Goal: Answer question/provide support: Share knowledge or assist other users

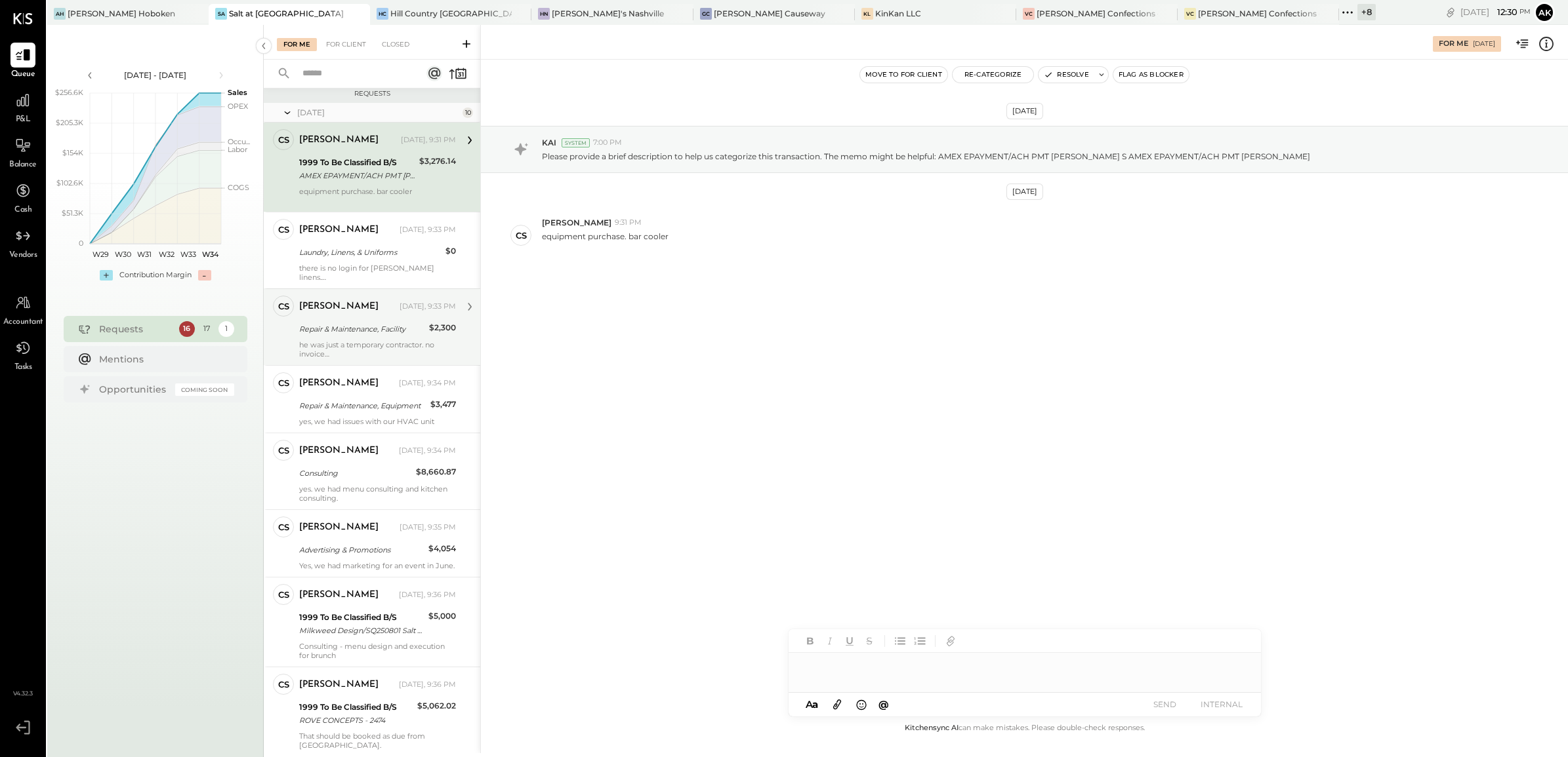
scroll to position [637, 0]
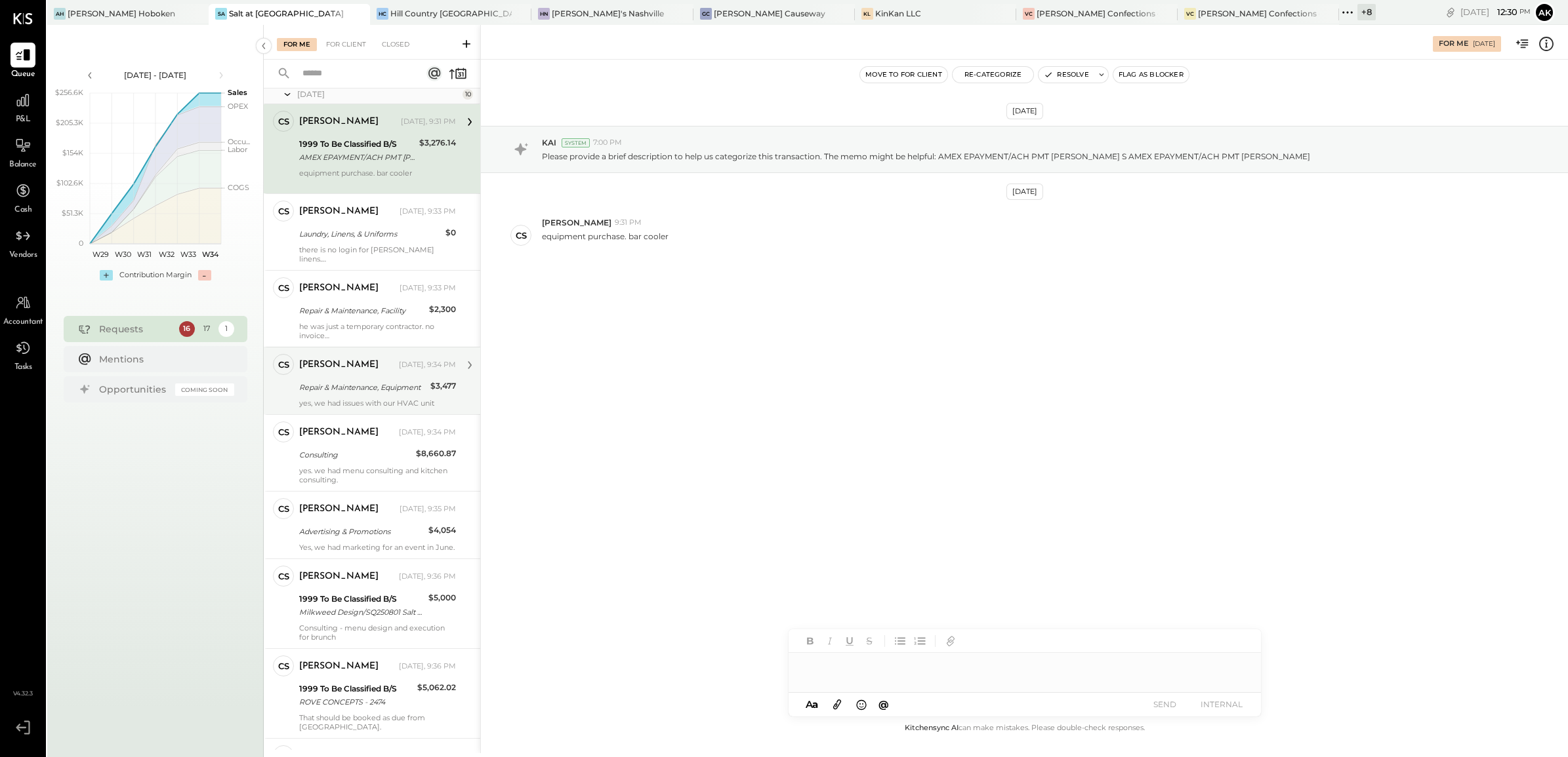
click at [365, 399] on div "[PERSON_NAME] [DATE], 9:34 PM Repair & Maintenance, Equipment $3,477 yes, we ha…" at bounding box center [377, 381] width 157 height 54
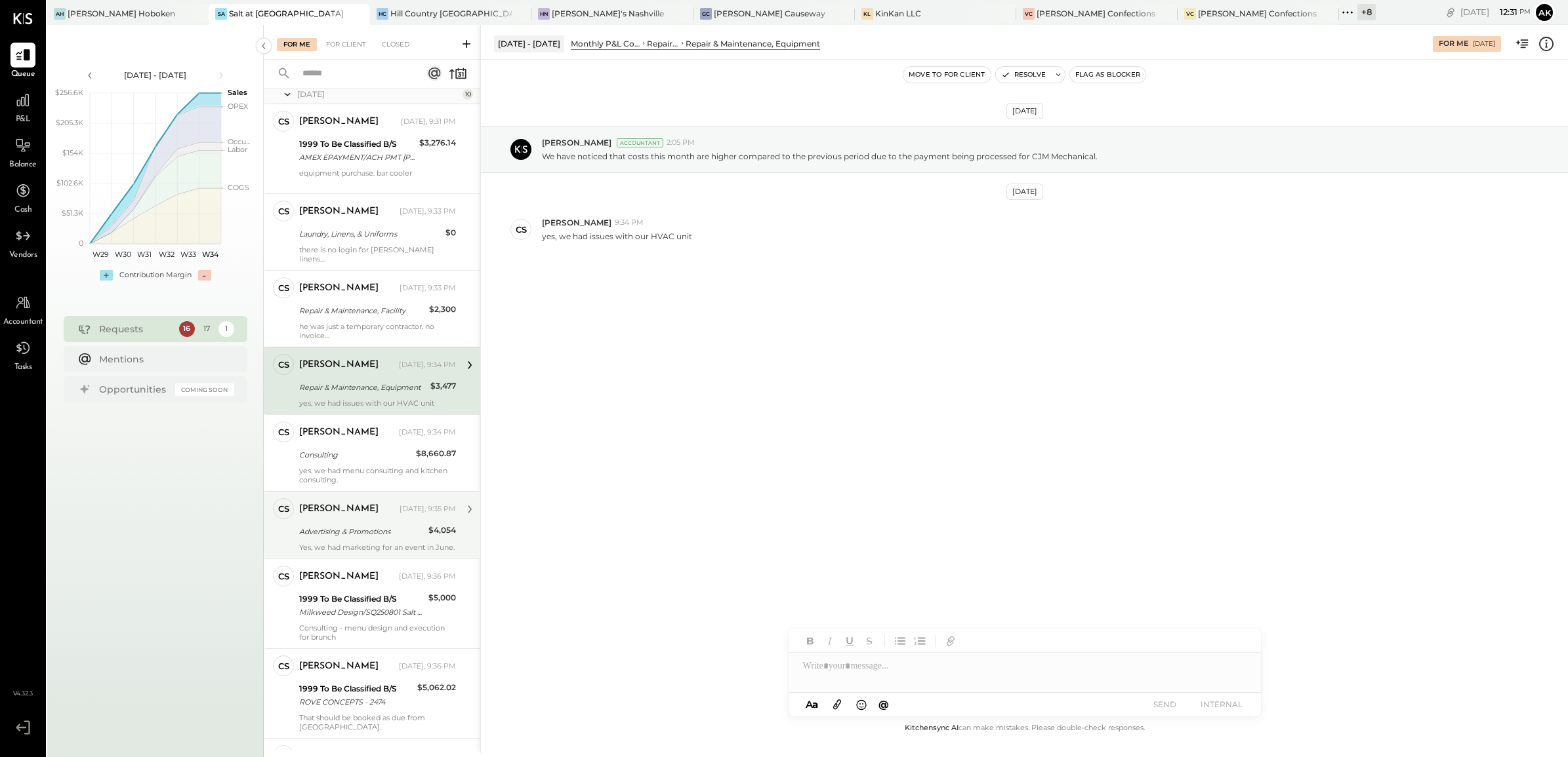
click at [362, 472] on div "Yes, we had marketing for an event in June." at bounding box center [377, 547] width 157 height 10
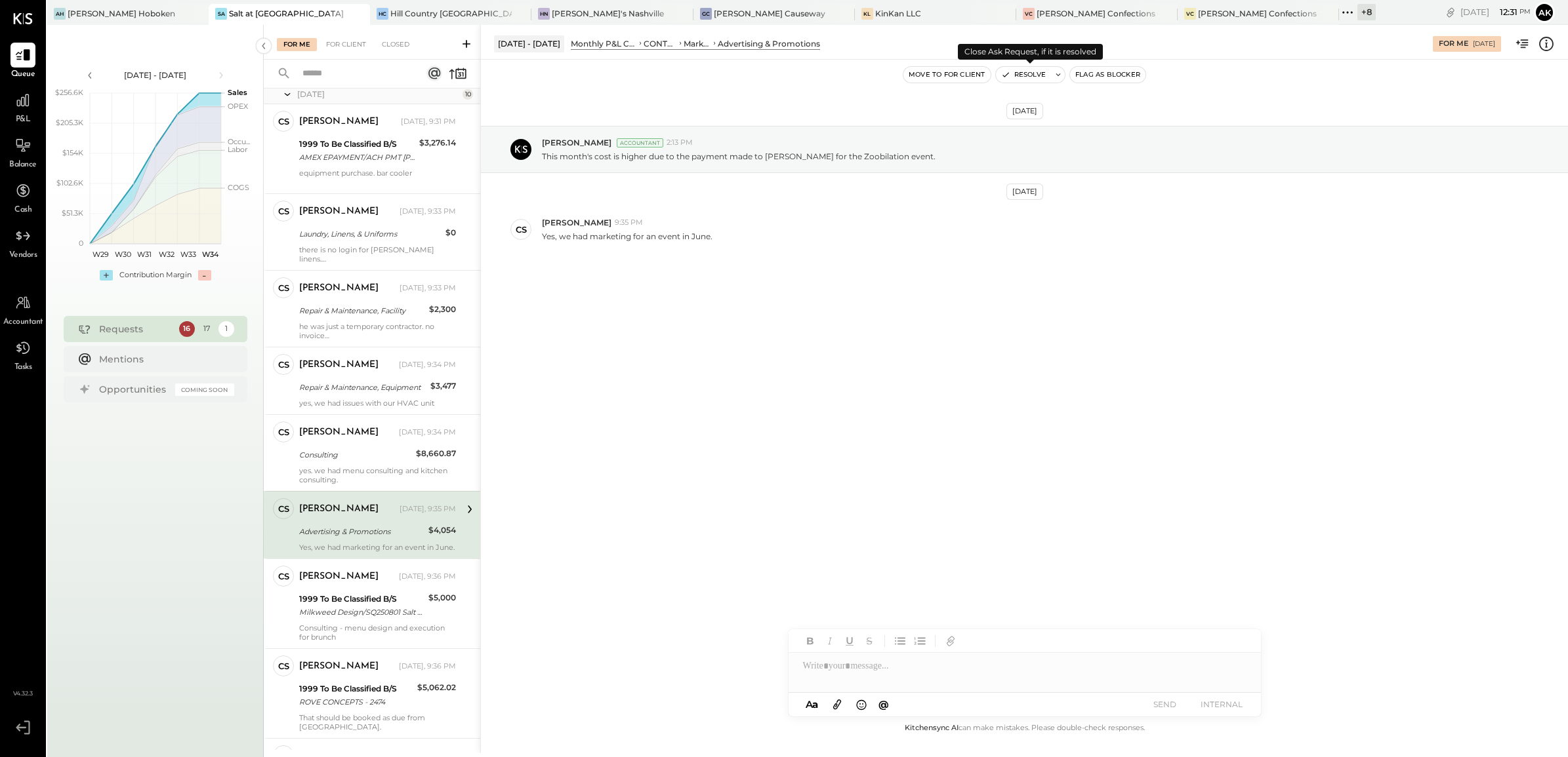
click at [840, 77] on button "Resolve" at bounding box center [1023, 75] width 55 height 16
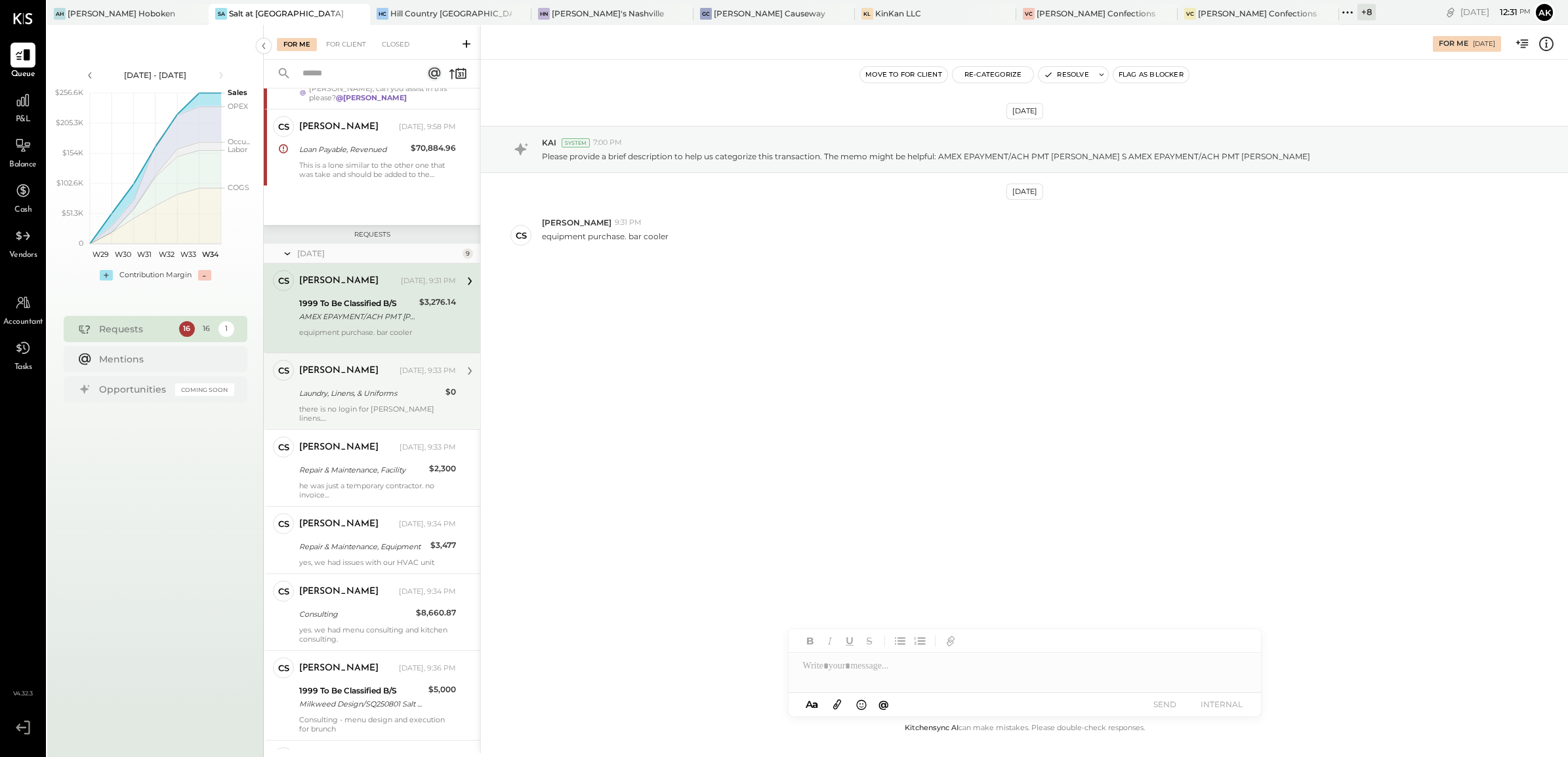
scroll to position [769, 0]
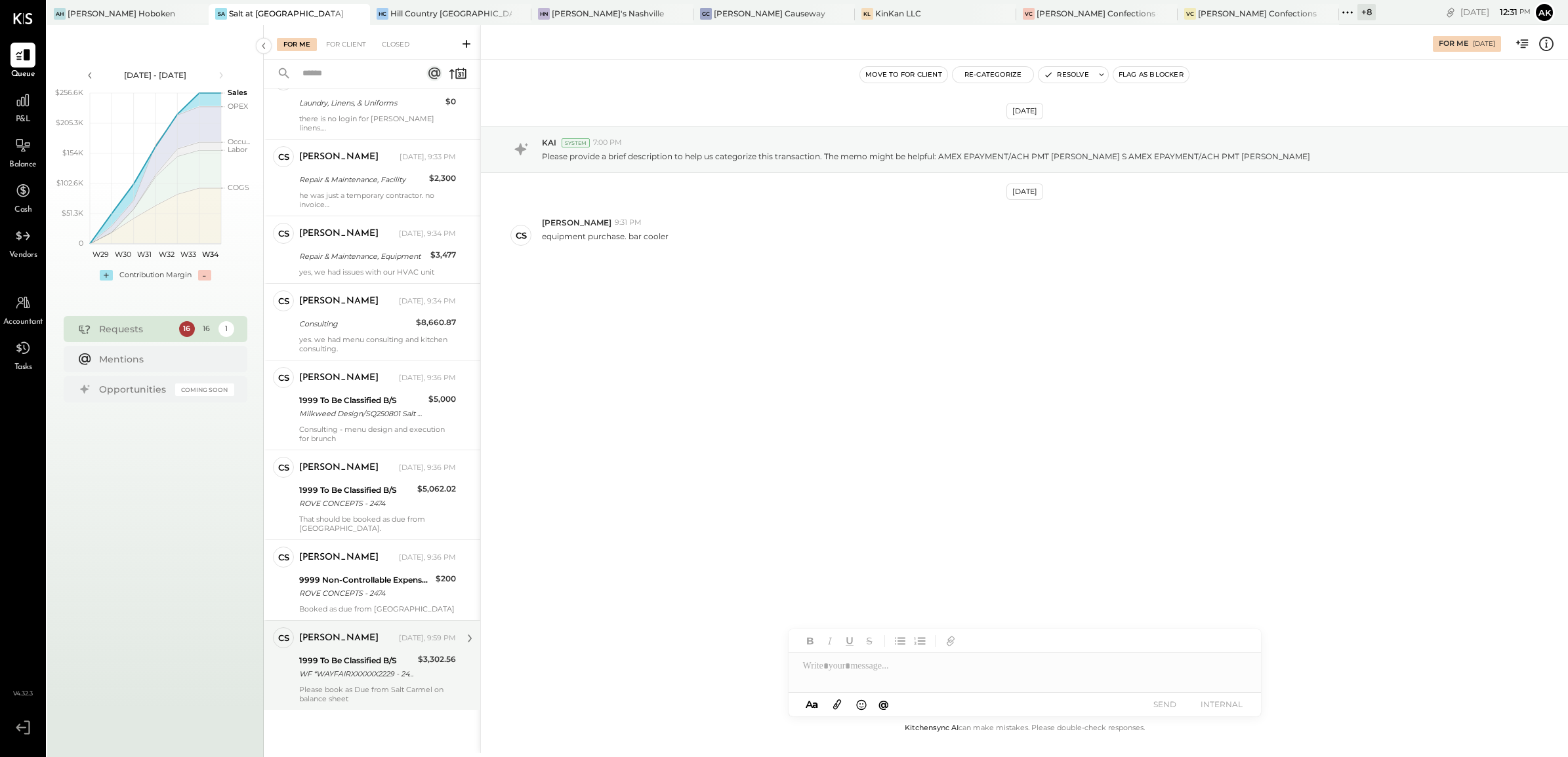
click at [359, 472] on div "Please book as Due from Salt Carmel on balance sheet" at bounding box center [377, 694] width 157 height 18
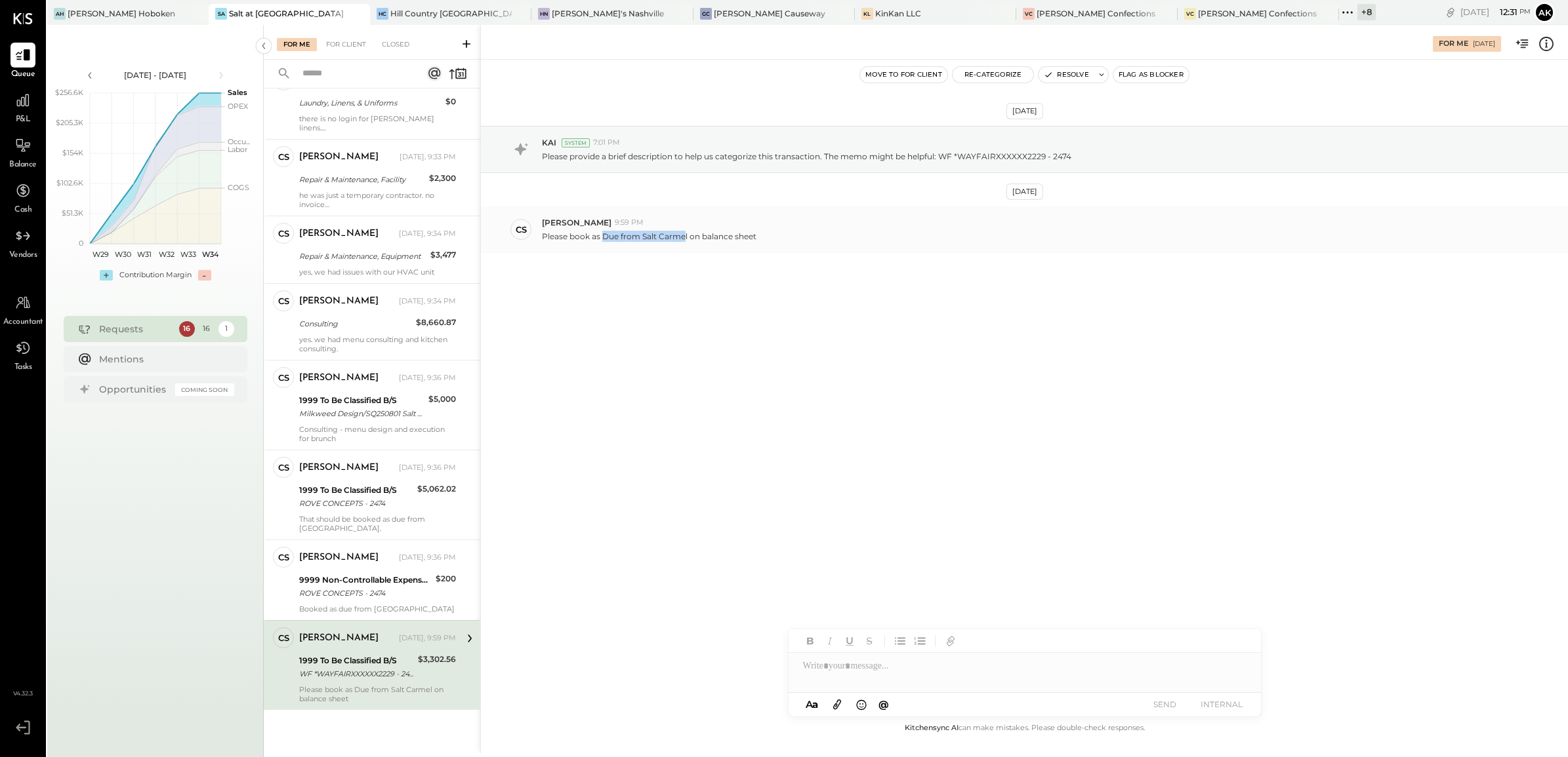
drag, startPoint x: 604, startPoint y: 238, endPoint x: 684, endPoint y: 240, distance: 80.0
click at [684, 240] on p "Please book as Due from Salt Carmel on balance sheet" at bounding box center [649, 236] width 214 height 11
drag, startPoint x: 684, startPoint y: 240, endPoint x: 694, endPoint y: 355, distance: 115.4
click at [694, 355] on div "[DATE] KAI System 7:01 PM Please provide a brief description to help us categor…" at bounding box center [1024, 389] width 1087 height 661
click at [373, 472] on div "ROVE CONCEPTS - 2474" at bounding box center [365, 593] width 132 height 13
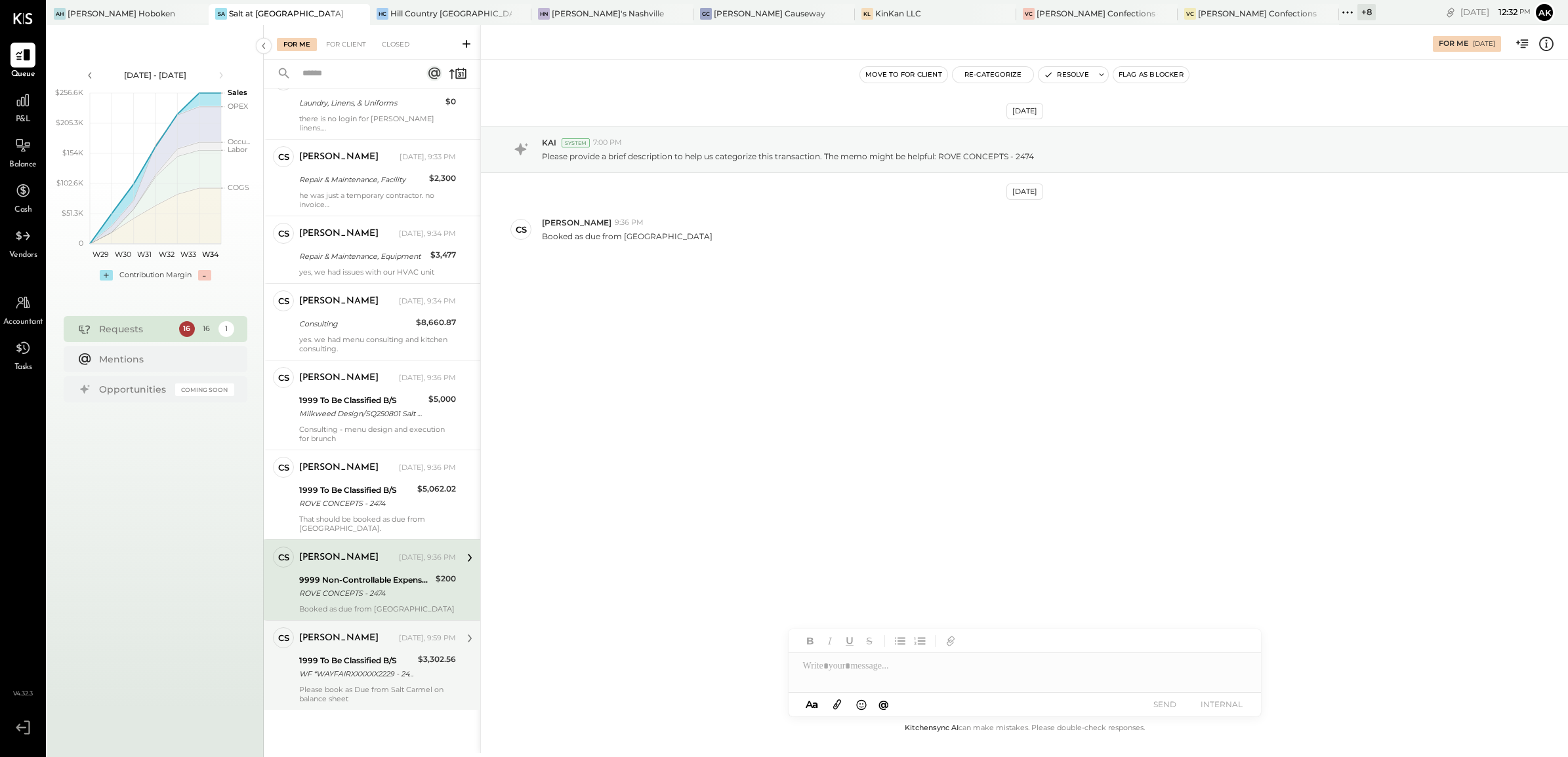
click at [376, 472] on div "Please book as Due from Salt Carmel on balance sheet" at bounding box center [377, 694] width 157 height 18
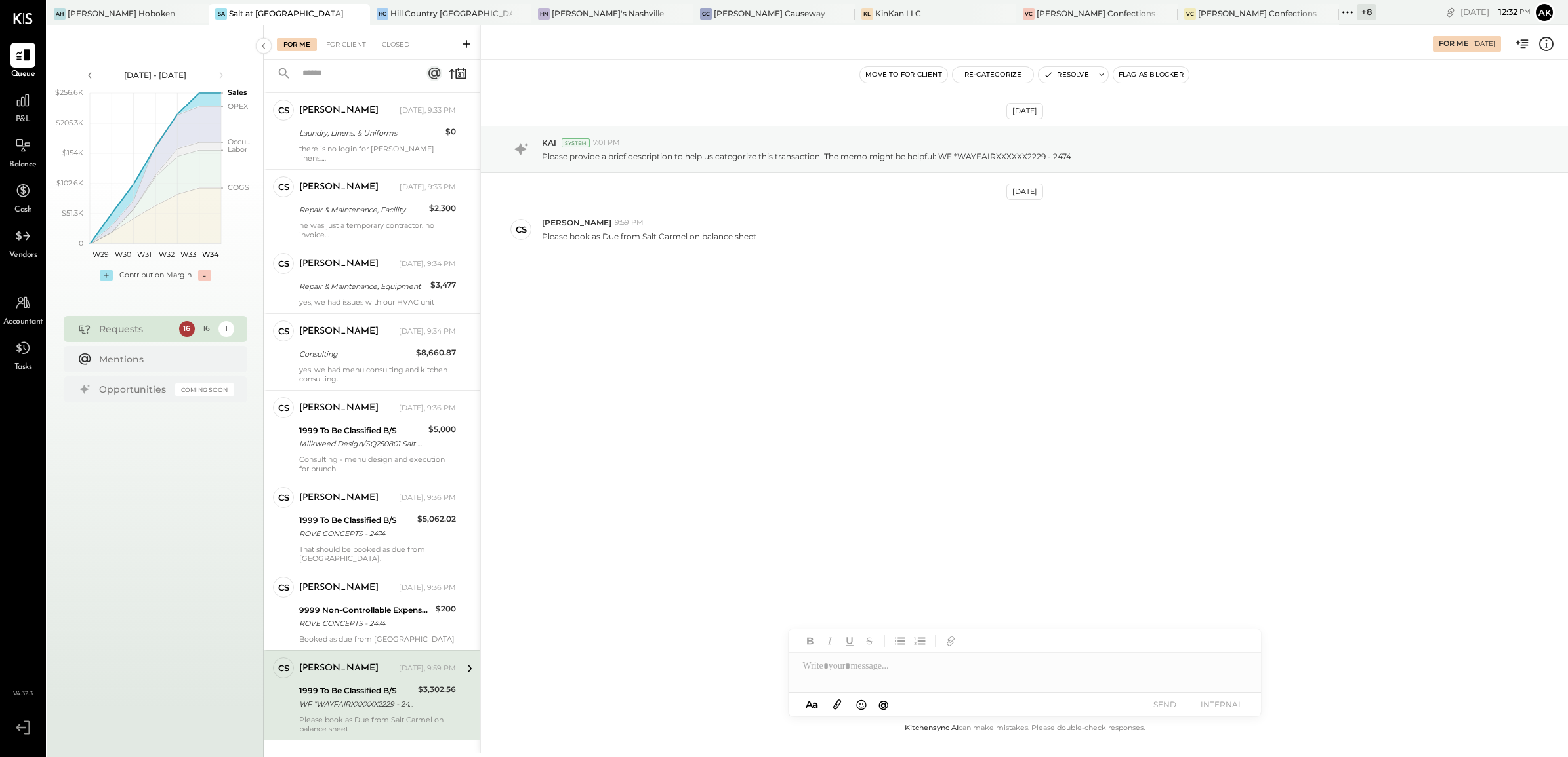
scroll to position [769, 0]
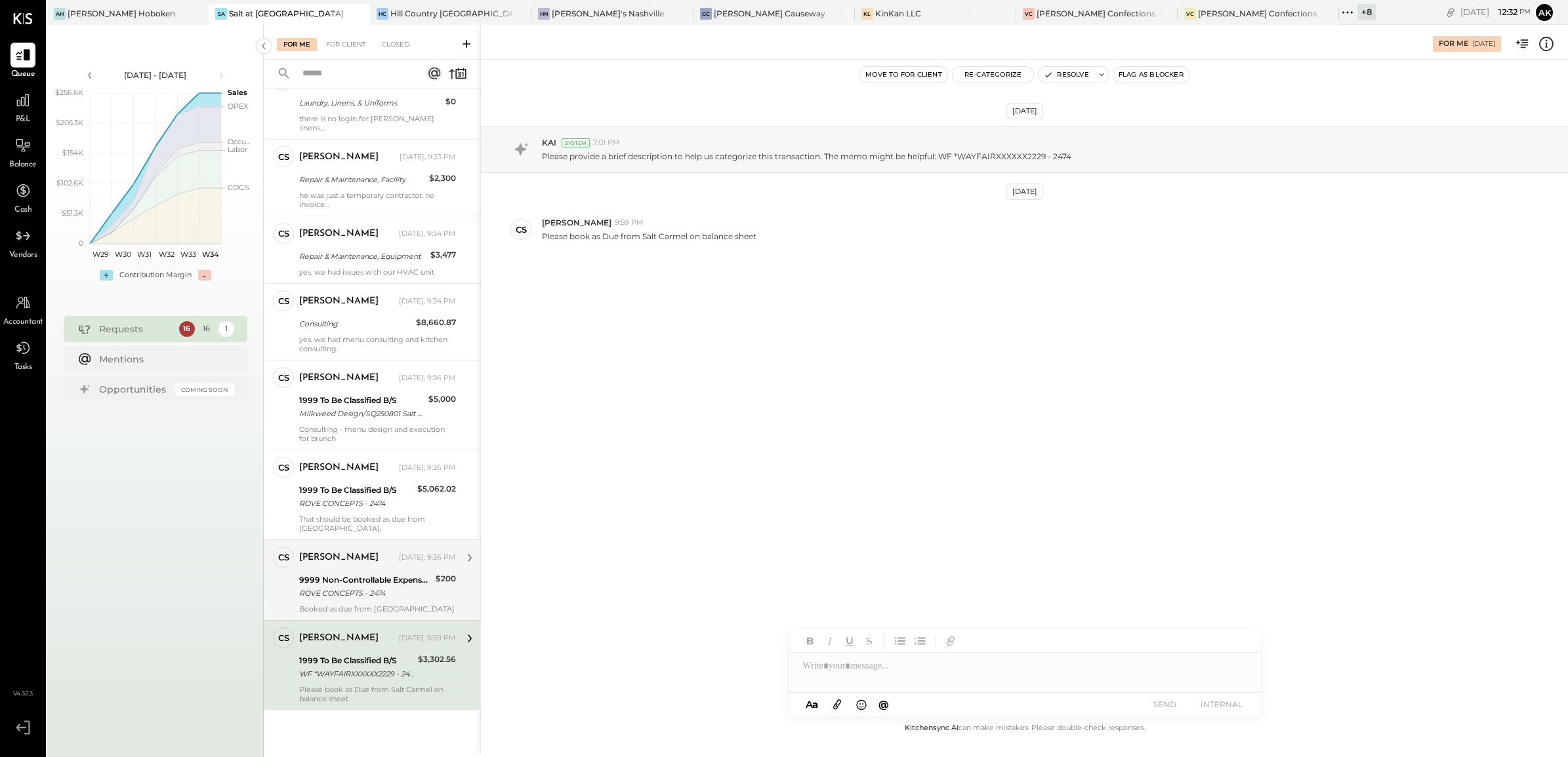
click at [372, 472] on div "ROVE CONCEPTS - 2474" at bounding box center [365, 593] width 132 height 13
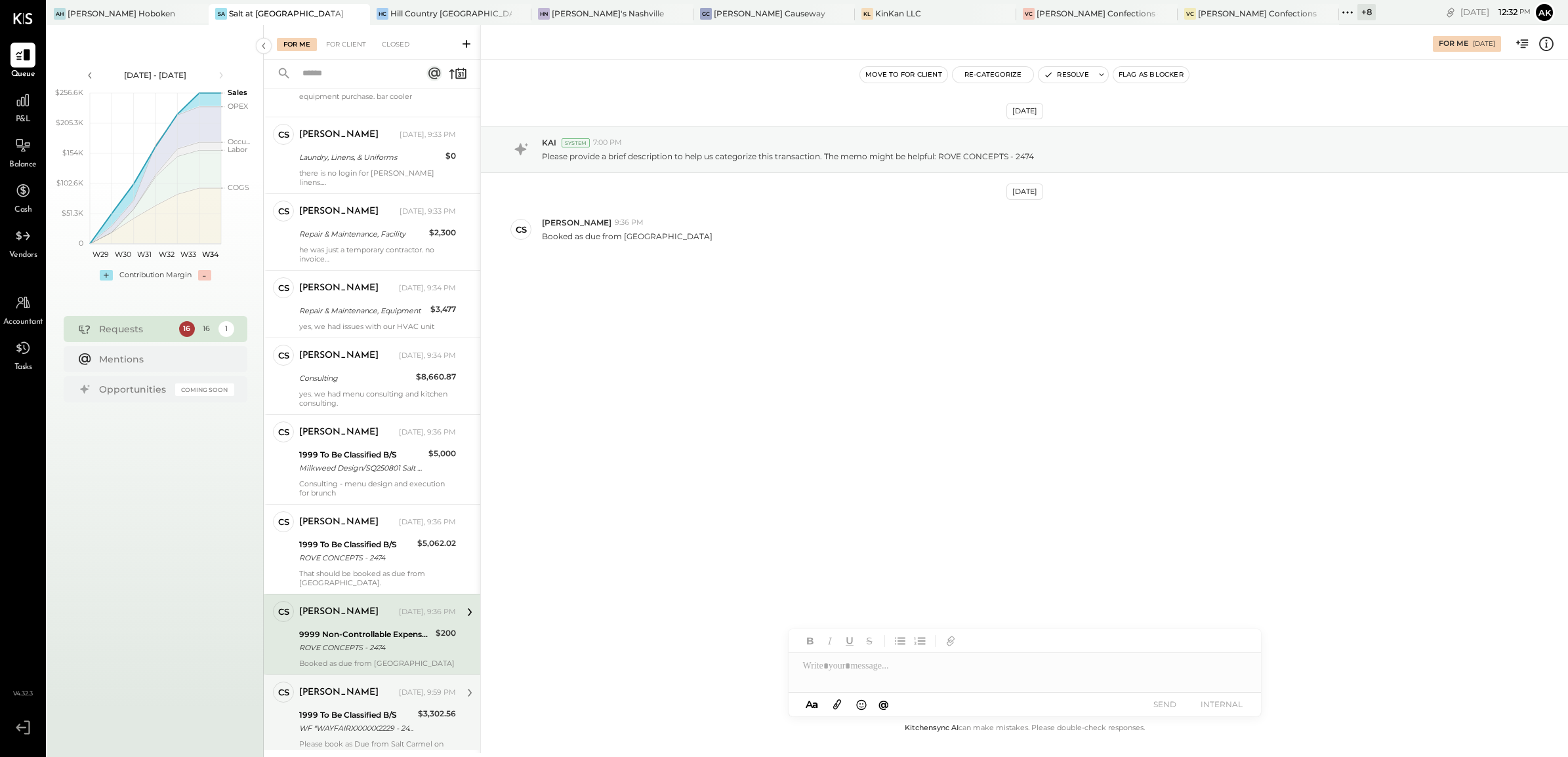
scroll to position [687, 0]
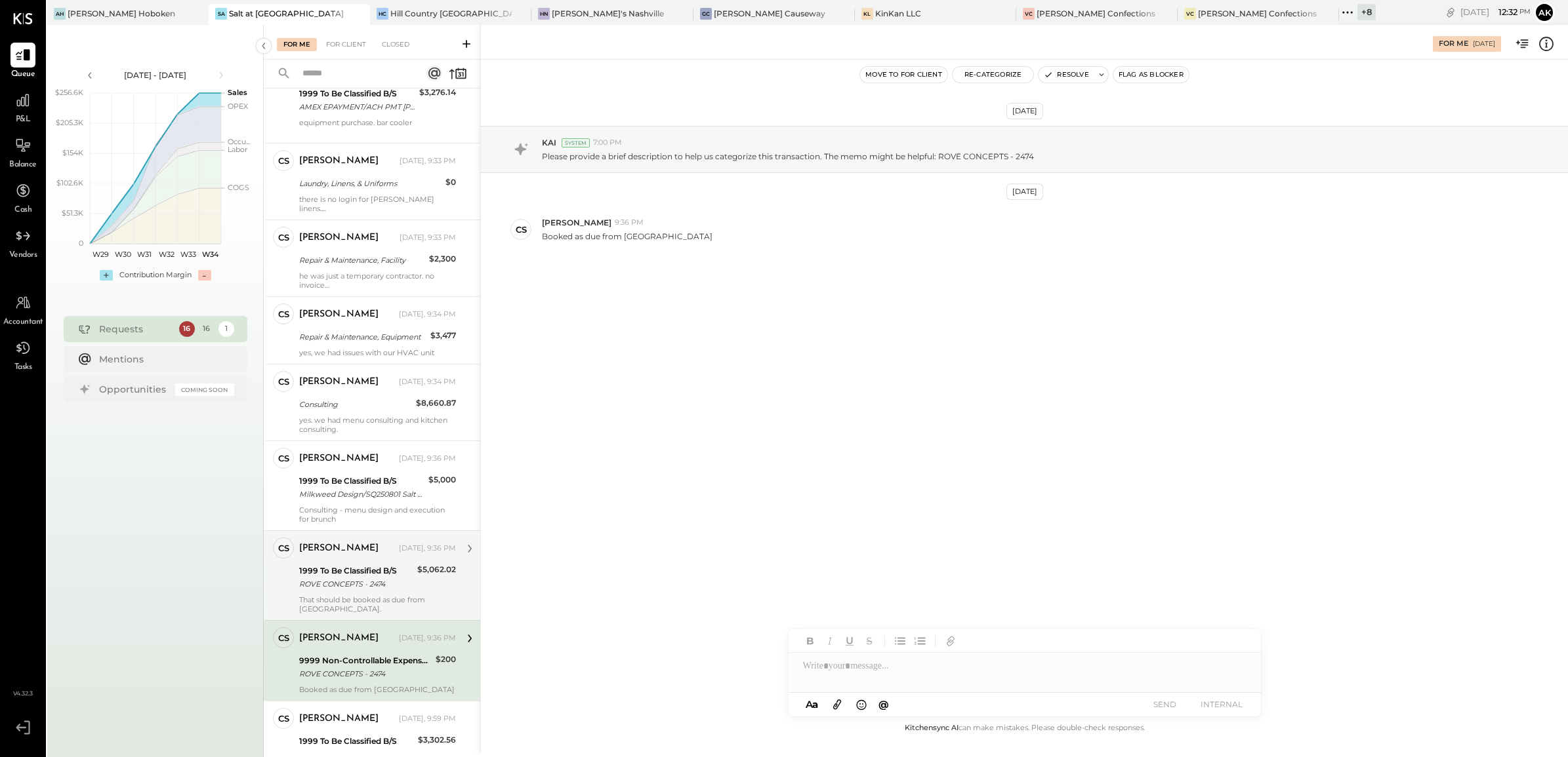
click at [372, 472] on div "[PERSON_NAME] [DATE], 9:36 PM 1999 To Be Classified B/S ROVE CONCEPTS - 2474 $5…" at bounding box center [377, 575] width 157 height 76
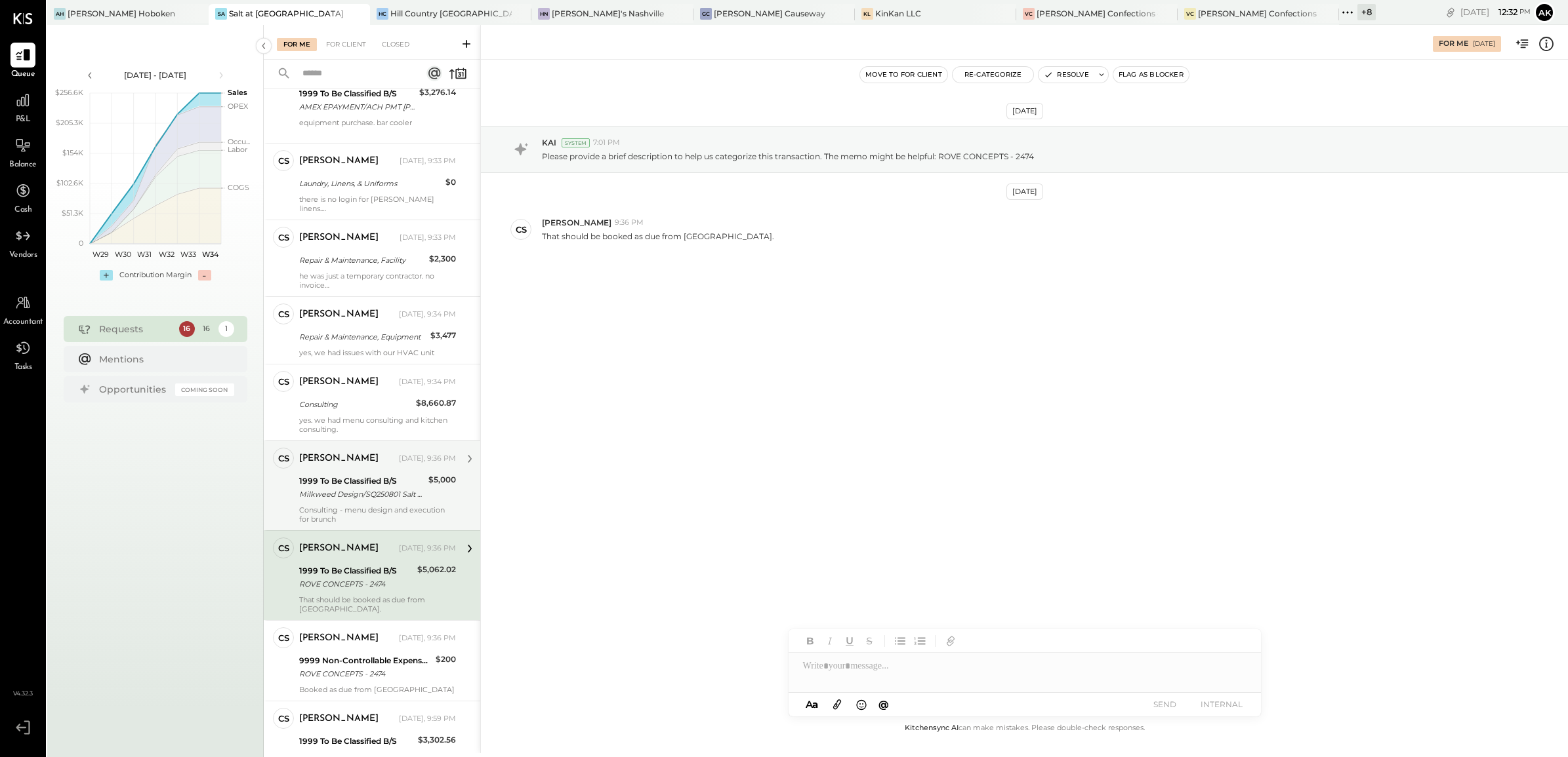
click at [362, 472] on div "[PERSON_NAME] [DATE], 9:36 PM 1999 To Be Classified B/S Milkweed Design/SQ25080…" at bounding box center [377, 485] width 157 height 76
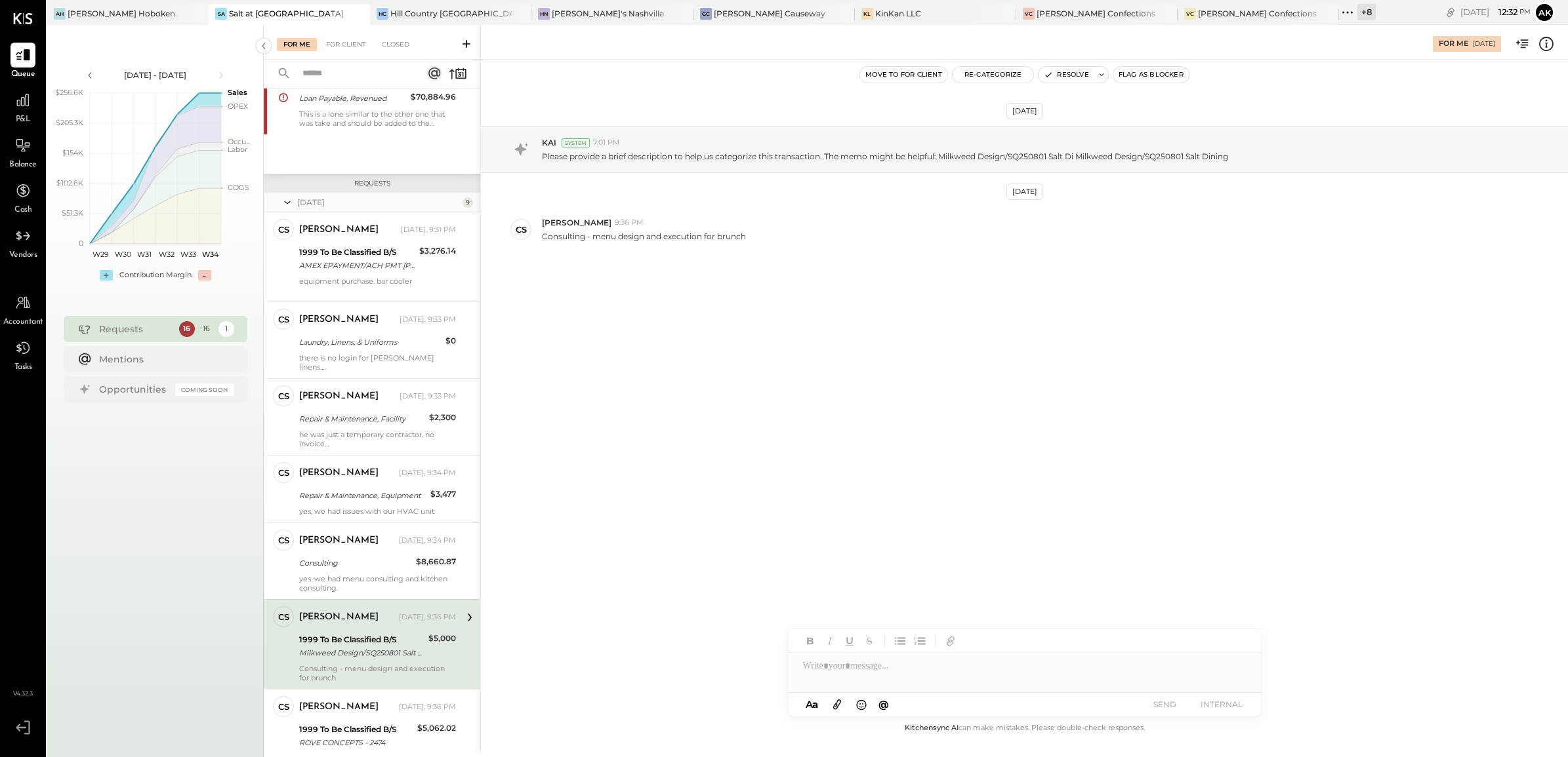
scroll to position [524, 0]
click at [378, 472] on div "Consulting" at bounding box center [355, 568] width 112 height 13
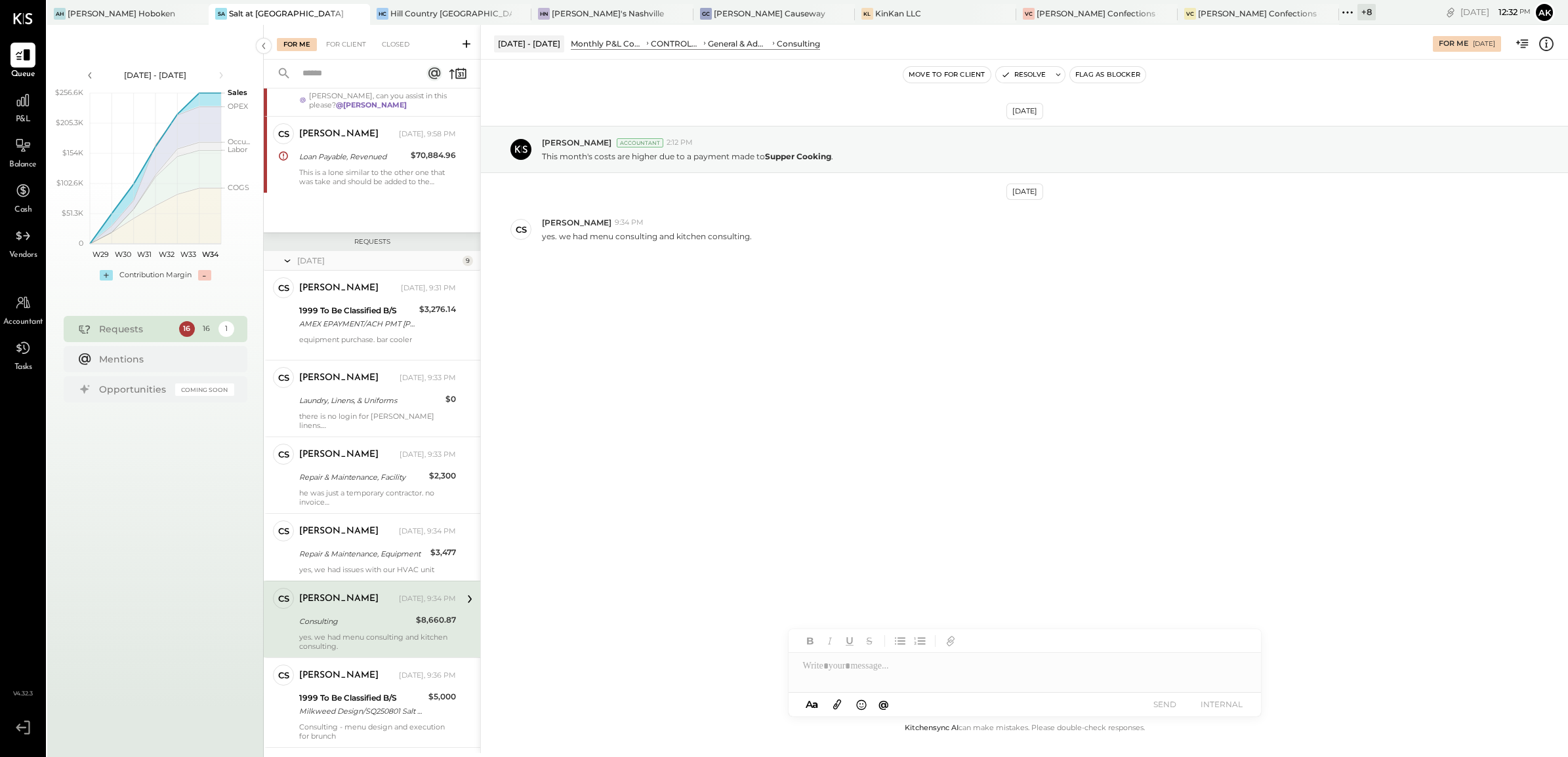
scroll to position [442, 0]
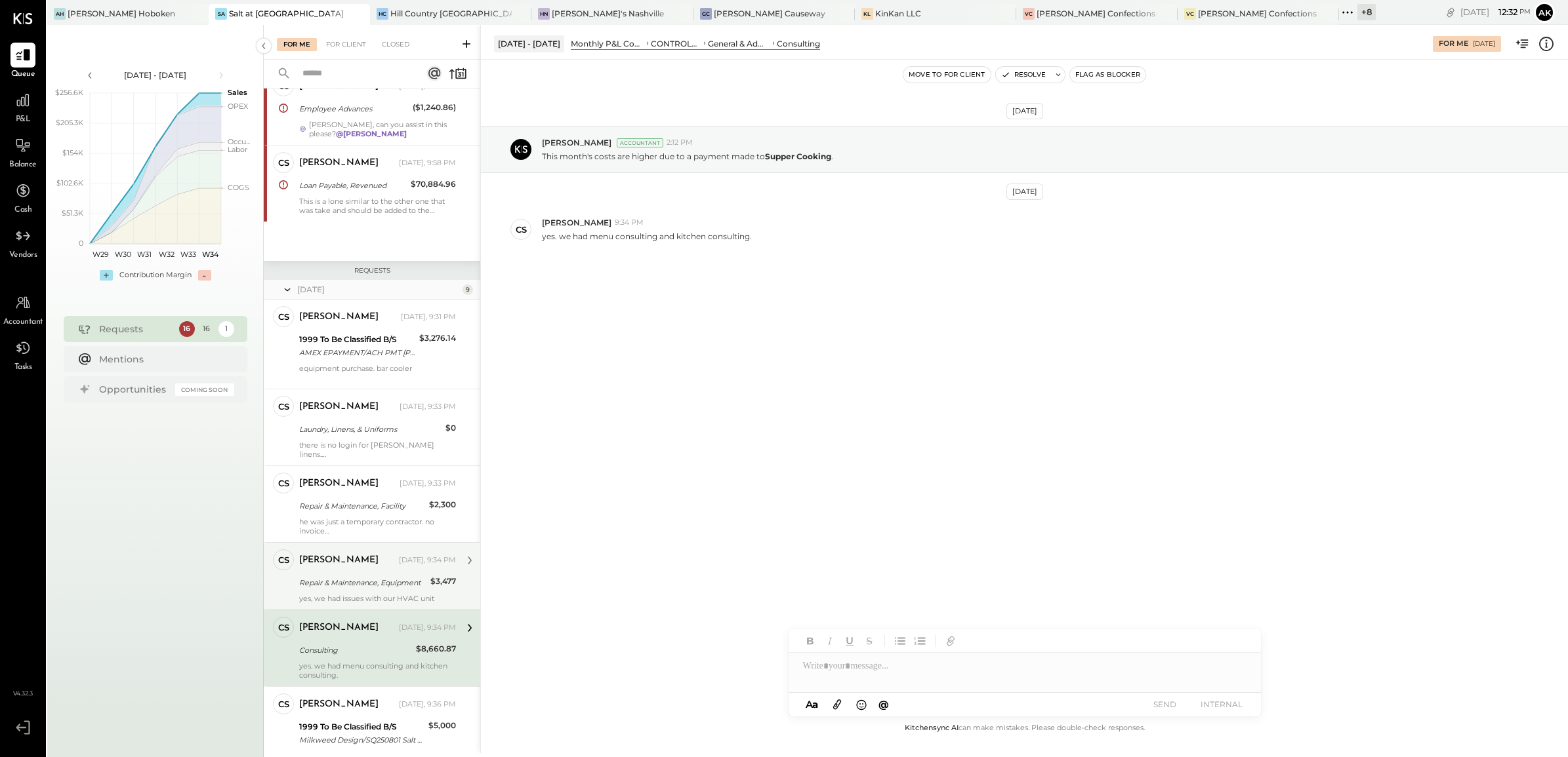
click at [309, 472] on div "Repair & Maintenance, Equipment" at bounding box center [363, 583] width 127 height 16
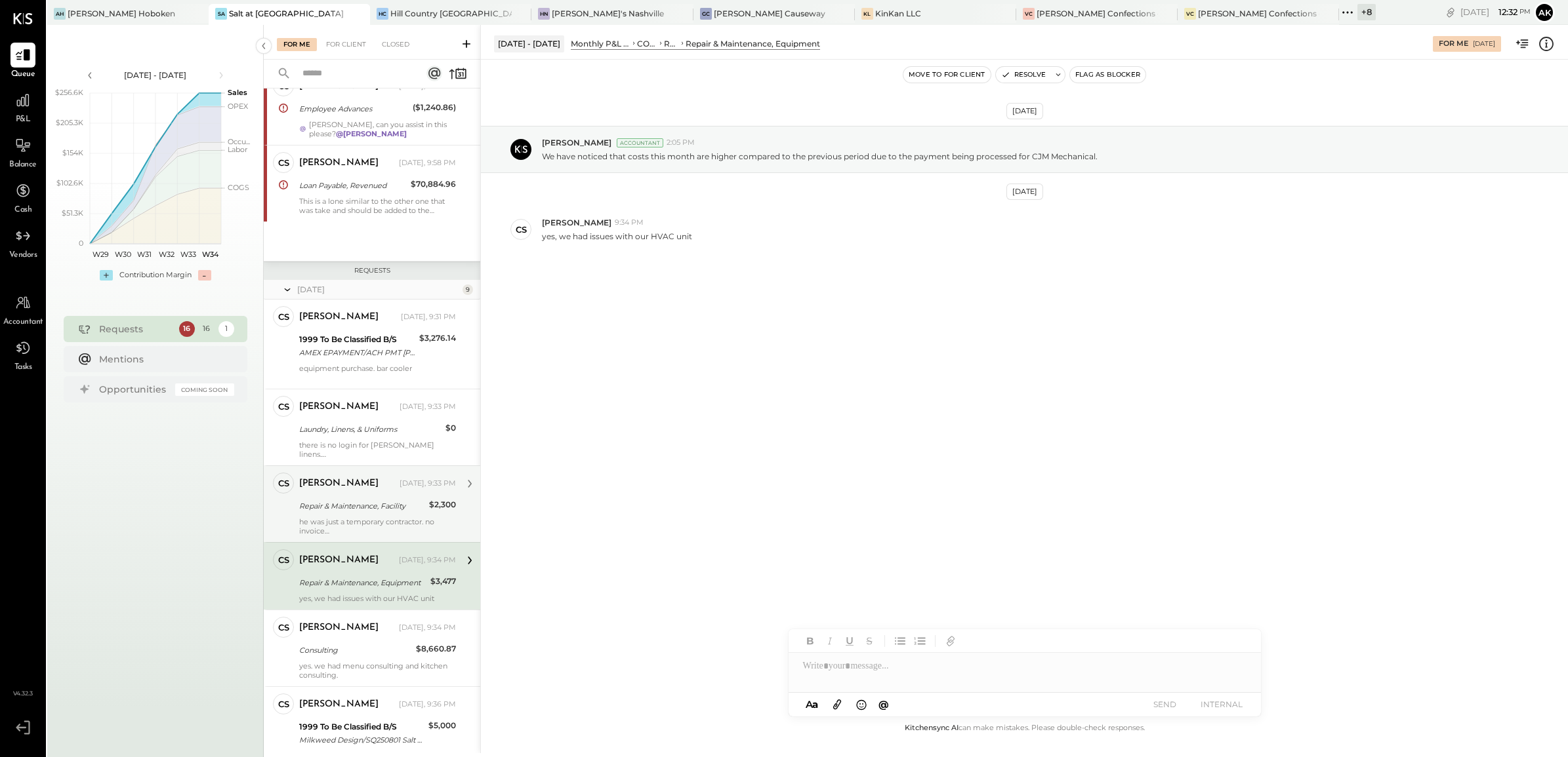
click at [374, 472] on div "he was just a temporary contractor. no invoice" at bounding box center [377, 526] width 157 height 18
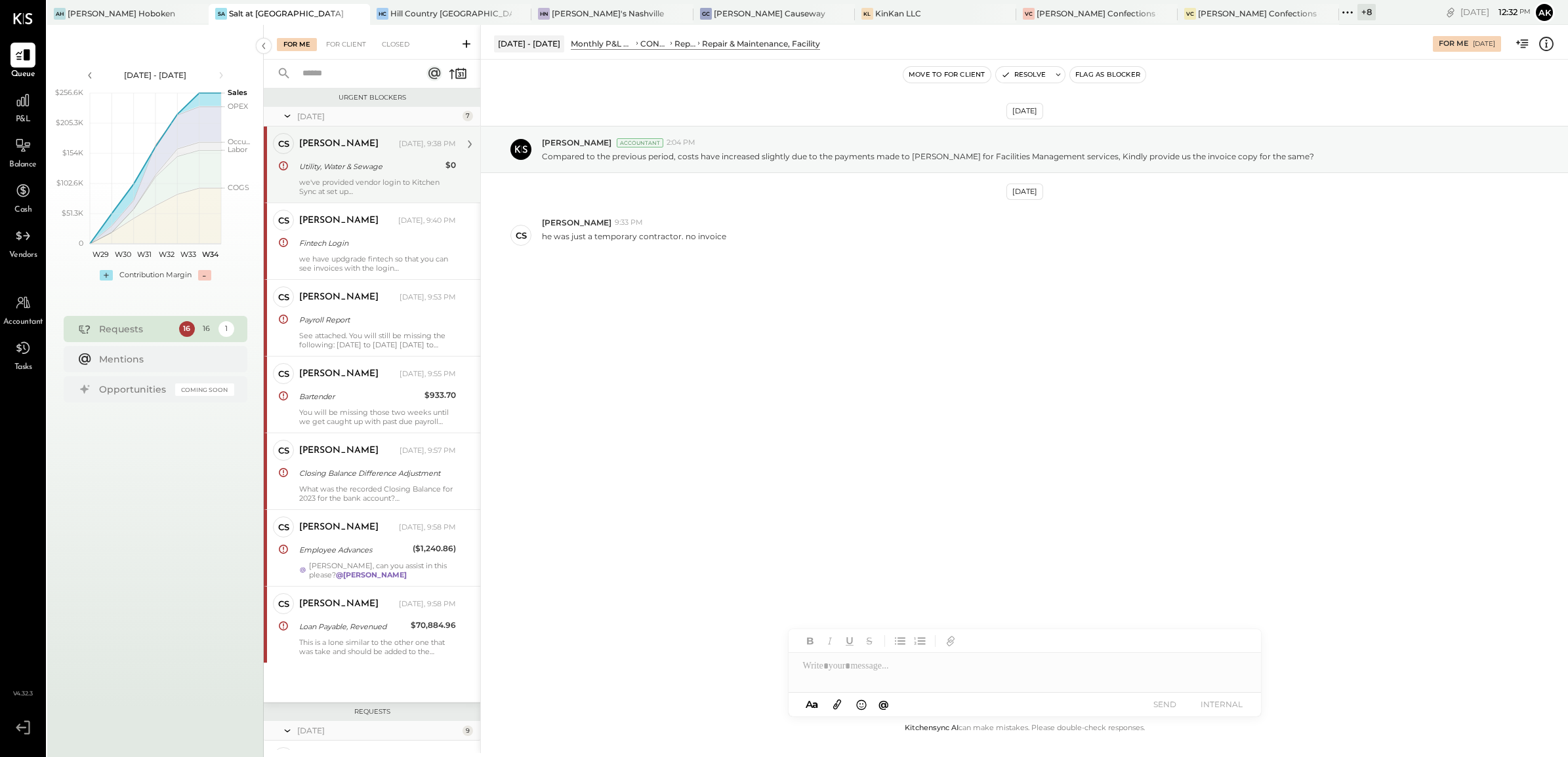
click at [332, 172] on div "Utility, Water & Sewage" at bounding box center [370, 166] width 142 height 13
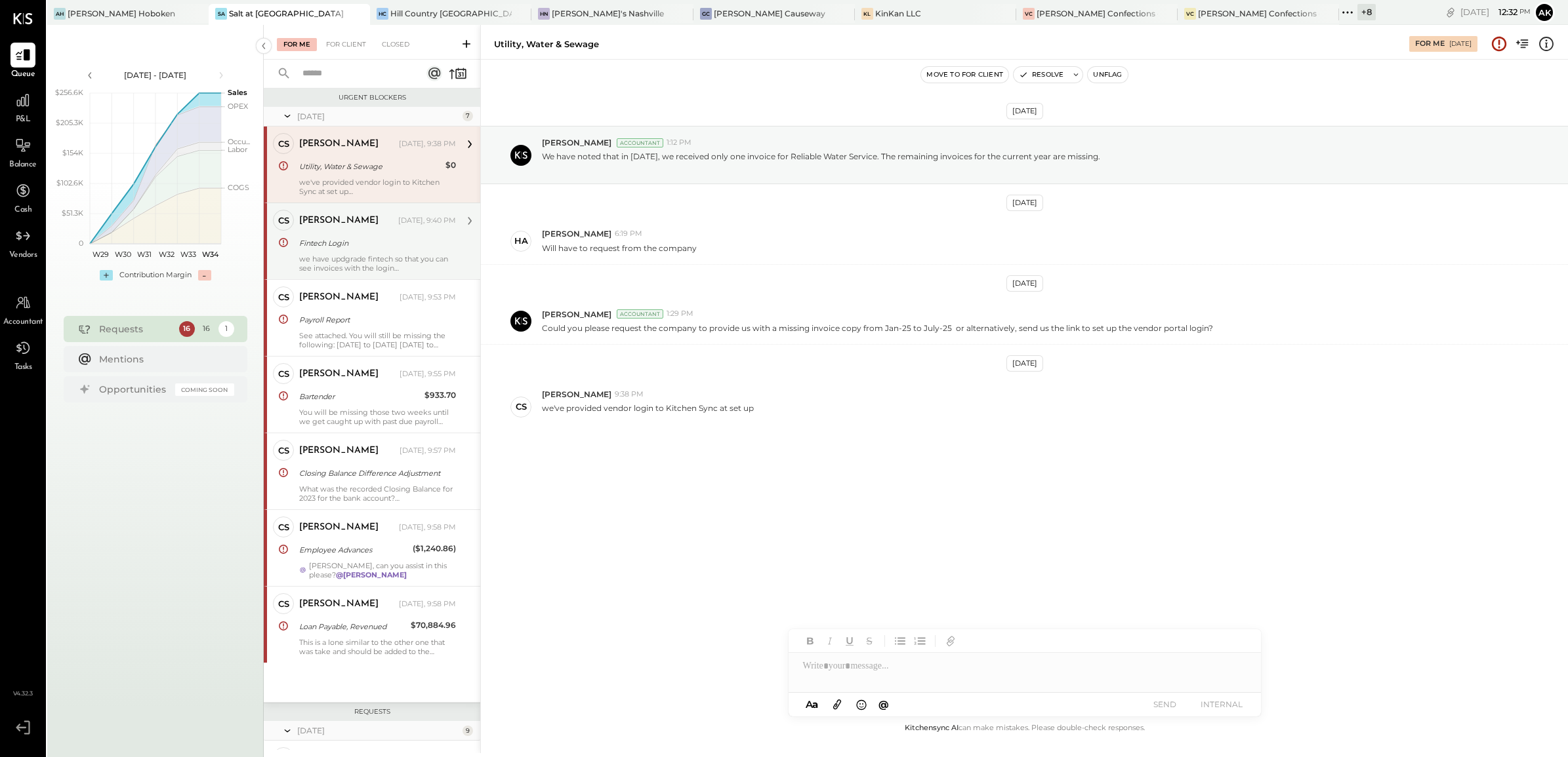
click at [336, 241] on div "Fintech Login" at bounding box center [375, 243] width 153 height 13
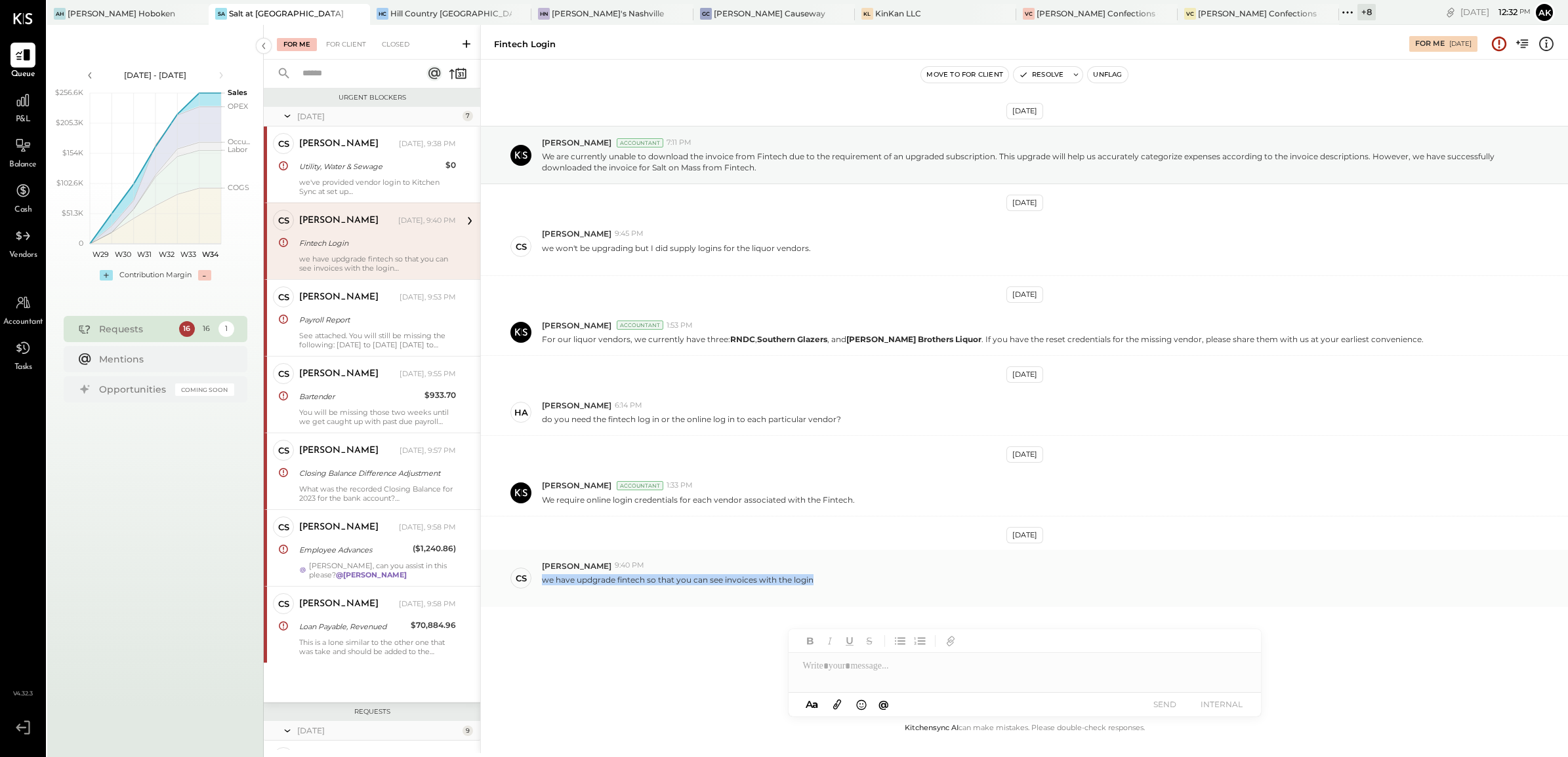
drag, startPoint x: 543, startPoint y: 585, endPoint x: 814, endPoint y: 584, distance: 271.0
click at [814, 472] on div "we have updgrade fintech so that you can see invoices with the login" at bounding box center [1049, 584] width 1015 height 25
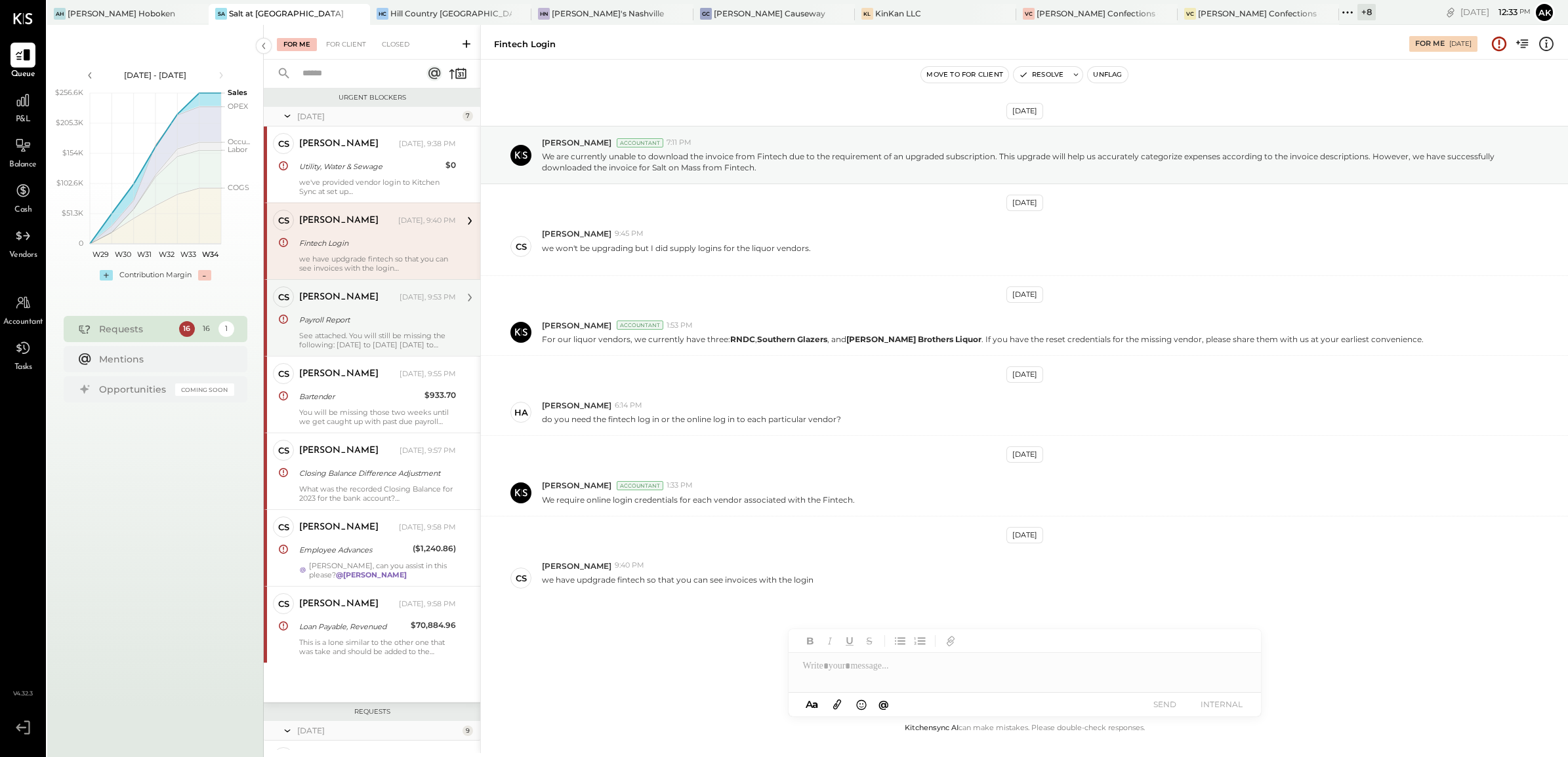
click at [355, 335] on div "See attached. You will still be missing the following: [DATE] to [DATE] [DATE] …" at bounding box center [377, 340] width 157 height 18
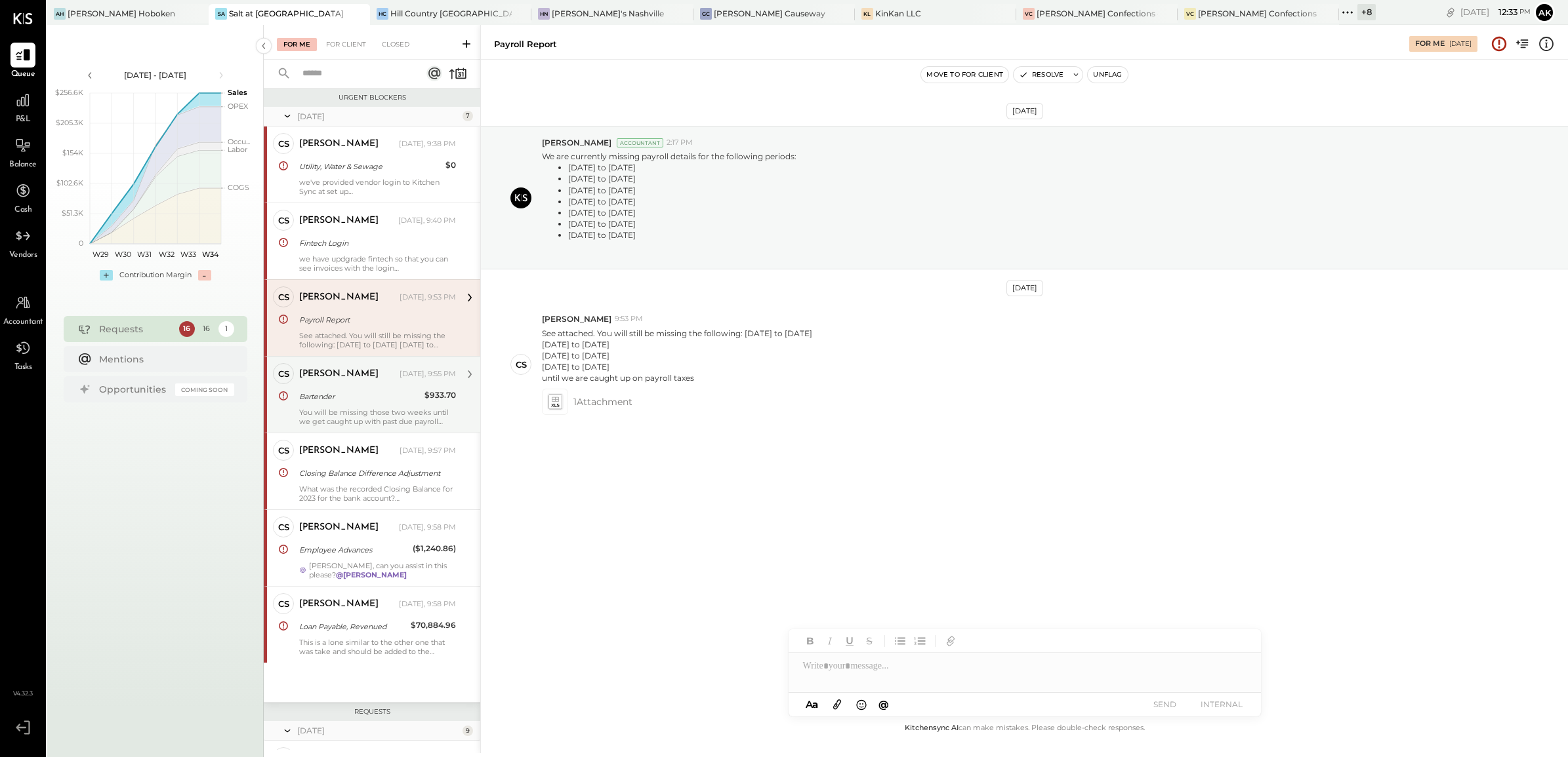
click at [355, 404] on div "Bartender" at bounding box center [359, 396] width 121 height 16
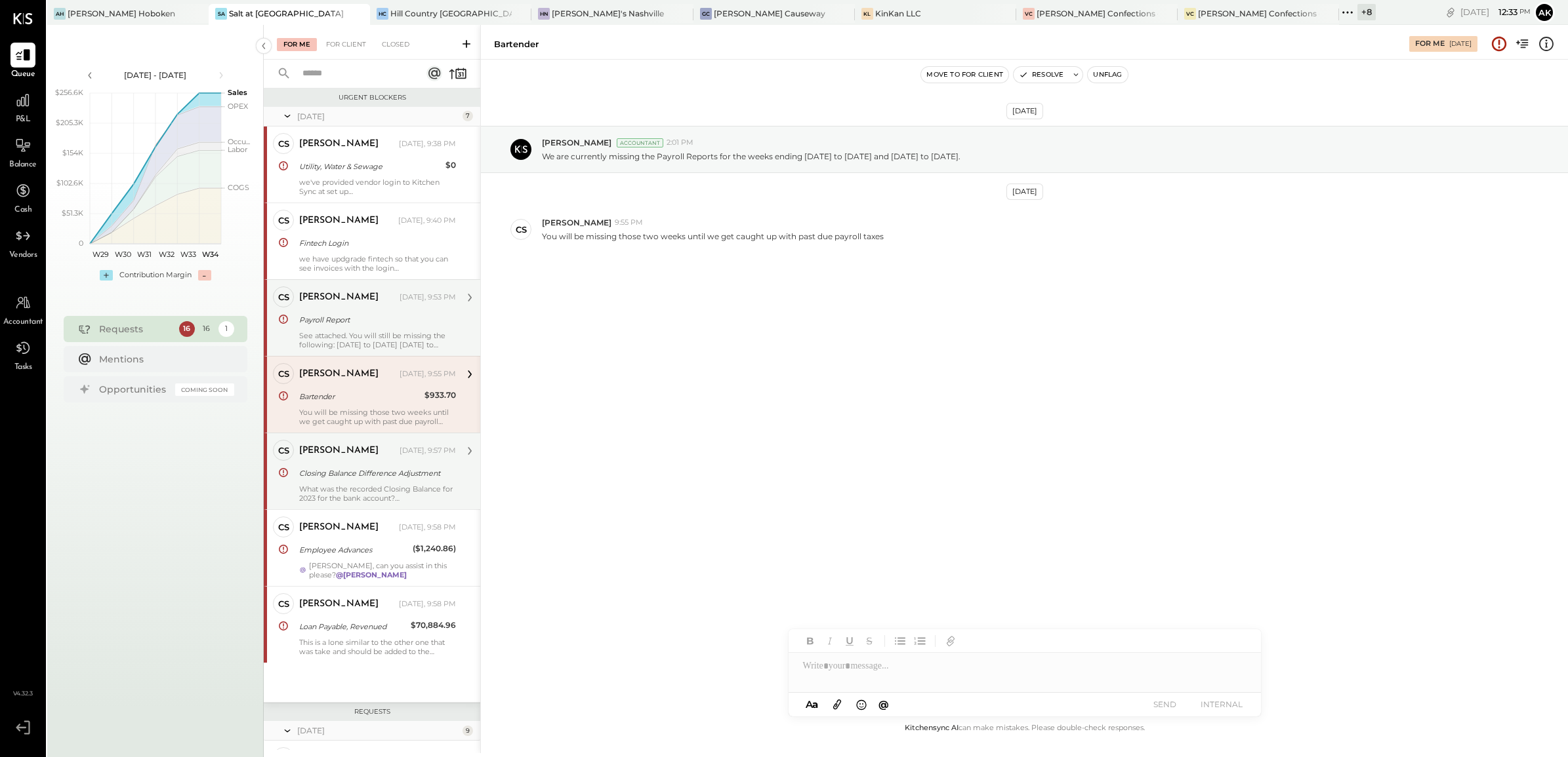
click at [370, 472] on div "[PERSON_NAME] [DATE], 9:57 PM Closing Balance Difference Adjustment What was th…" at bounding box center [377, 471] width 157 height 63
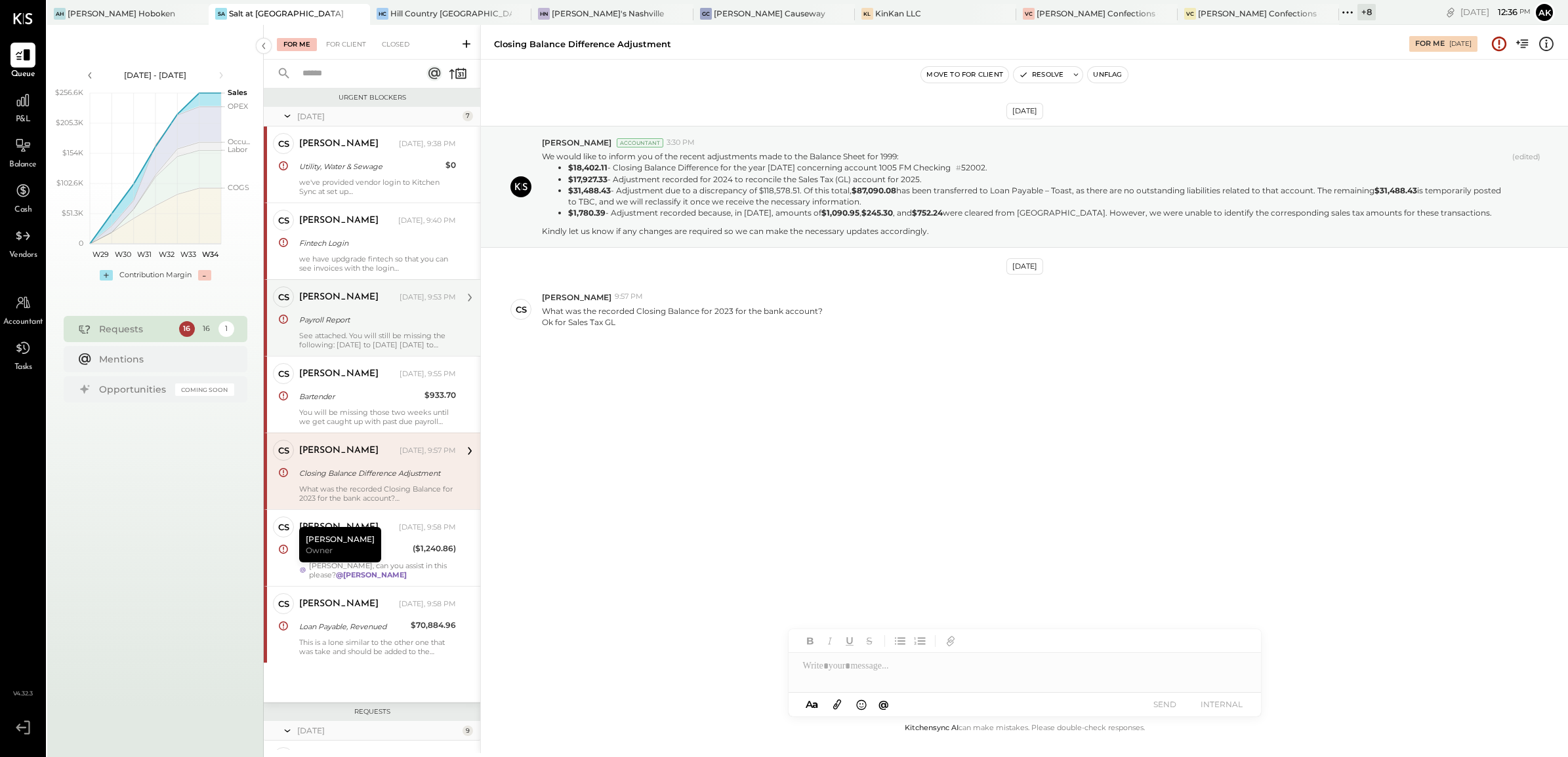
click at [351, 312] on div "Payroll Report" at bounding box center [375, 320] width 153 height 16
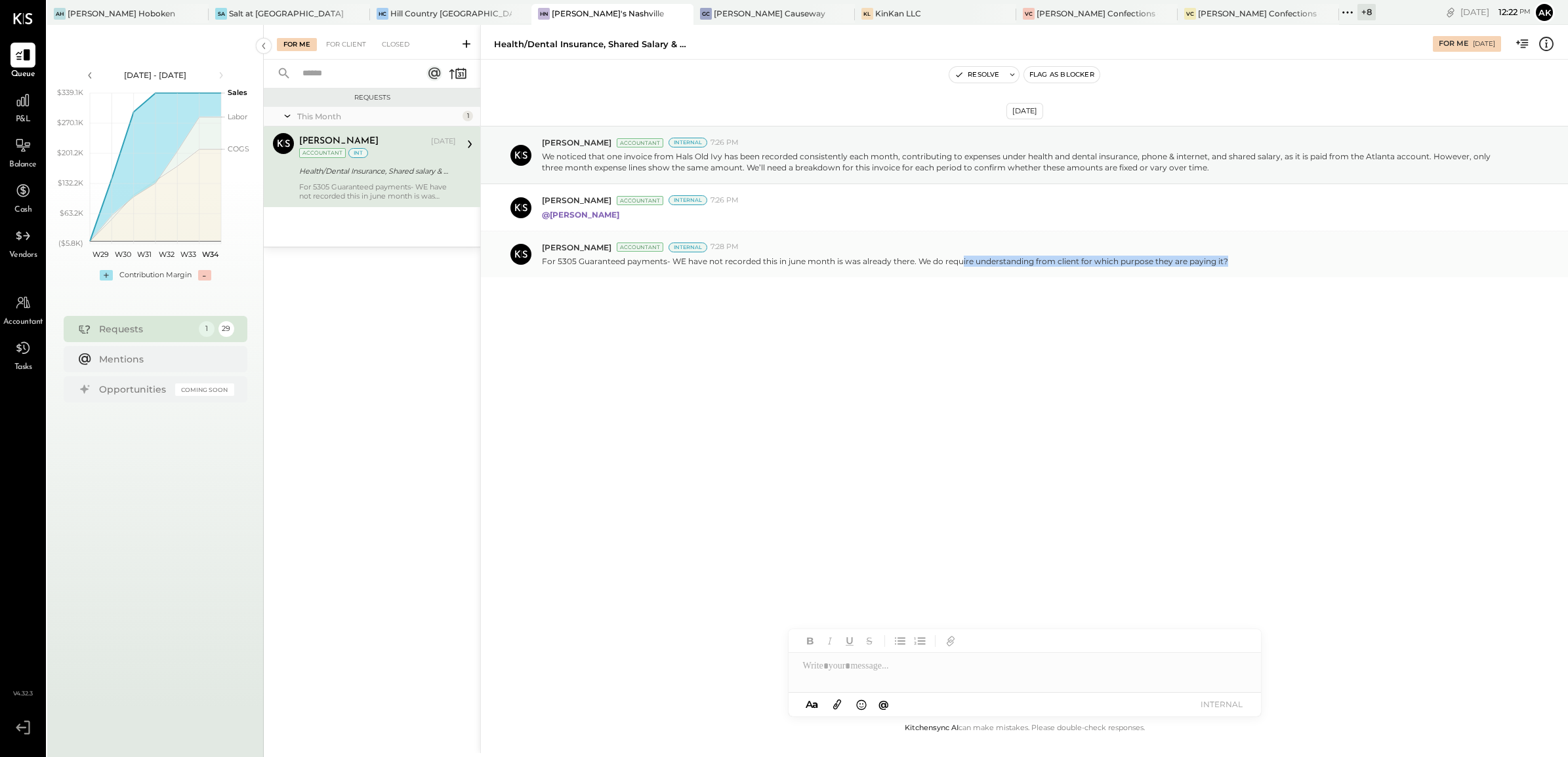
drag, startPoint x: 962, startPoint y: 264, endPoint x: 1259, endPoint y: 267, distance: 297.0
click at [1259, 267] on div "Margi Gandhi Accountant Internal 7:28 PM For 5305 Guaranteed payments- WE have …" at bounding box center [1024, 254] width 1087 height 46
drag, startPoint x: 694, startPoint y: 166, endPoint x: 779, endPoint y: 164, distance: 85.0
click at [779, 164] on p "We noticed that one invoice from Hals Old Ivy has been recorded consistently ea…" at bounding box center [1024, 162] width 965 height 23
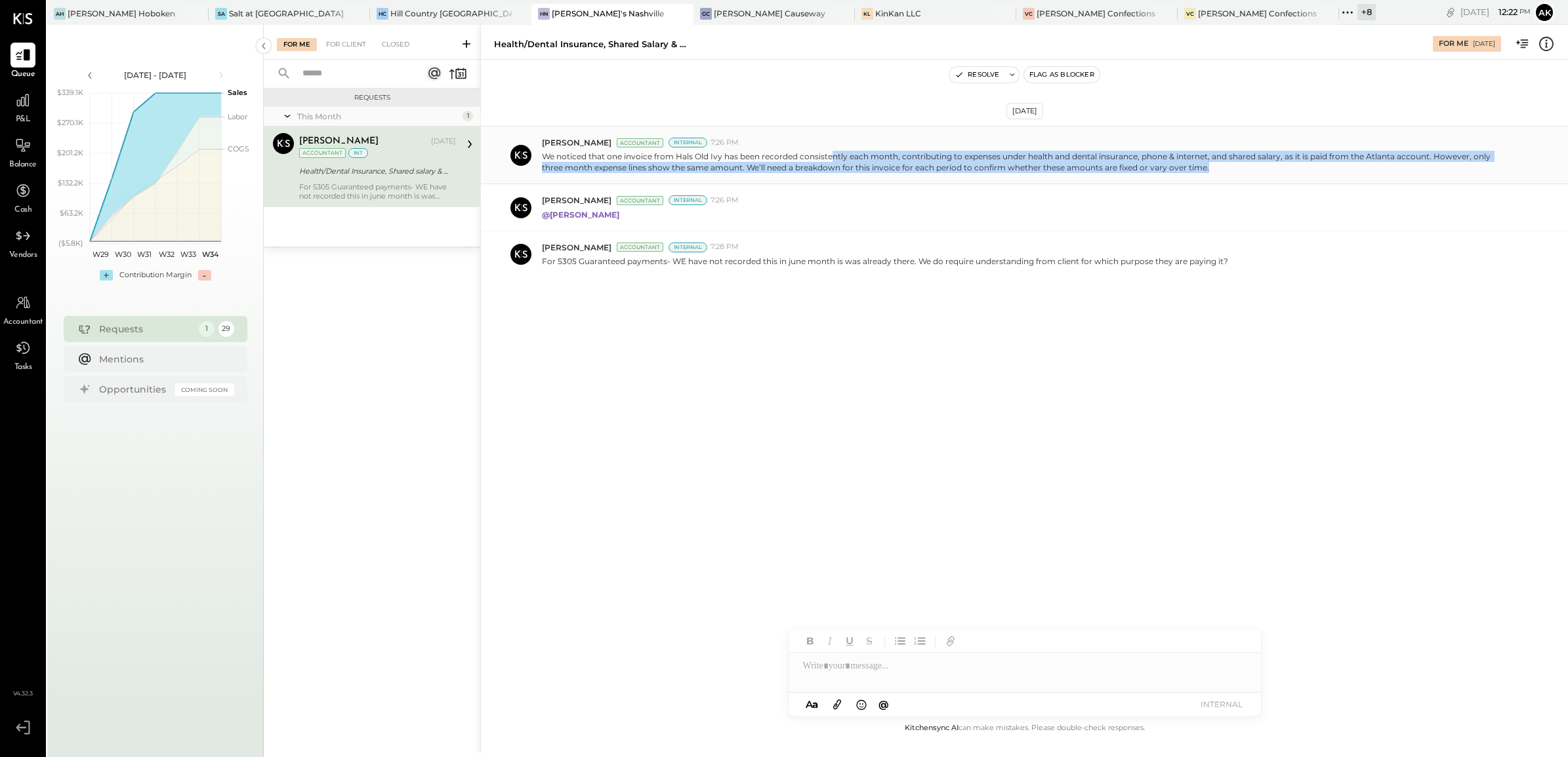
drag, startPoint x: 831, startPoint y: 155, endPoint x: 1415, endPoint y: 169, distance: 584.2
click at [1415, 169] on p "We noticed that one invoice from Hals Old Ivy has been recorded consistently ea…" at bounding box center [1024, 162] width 965 height 23
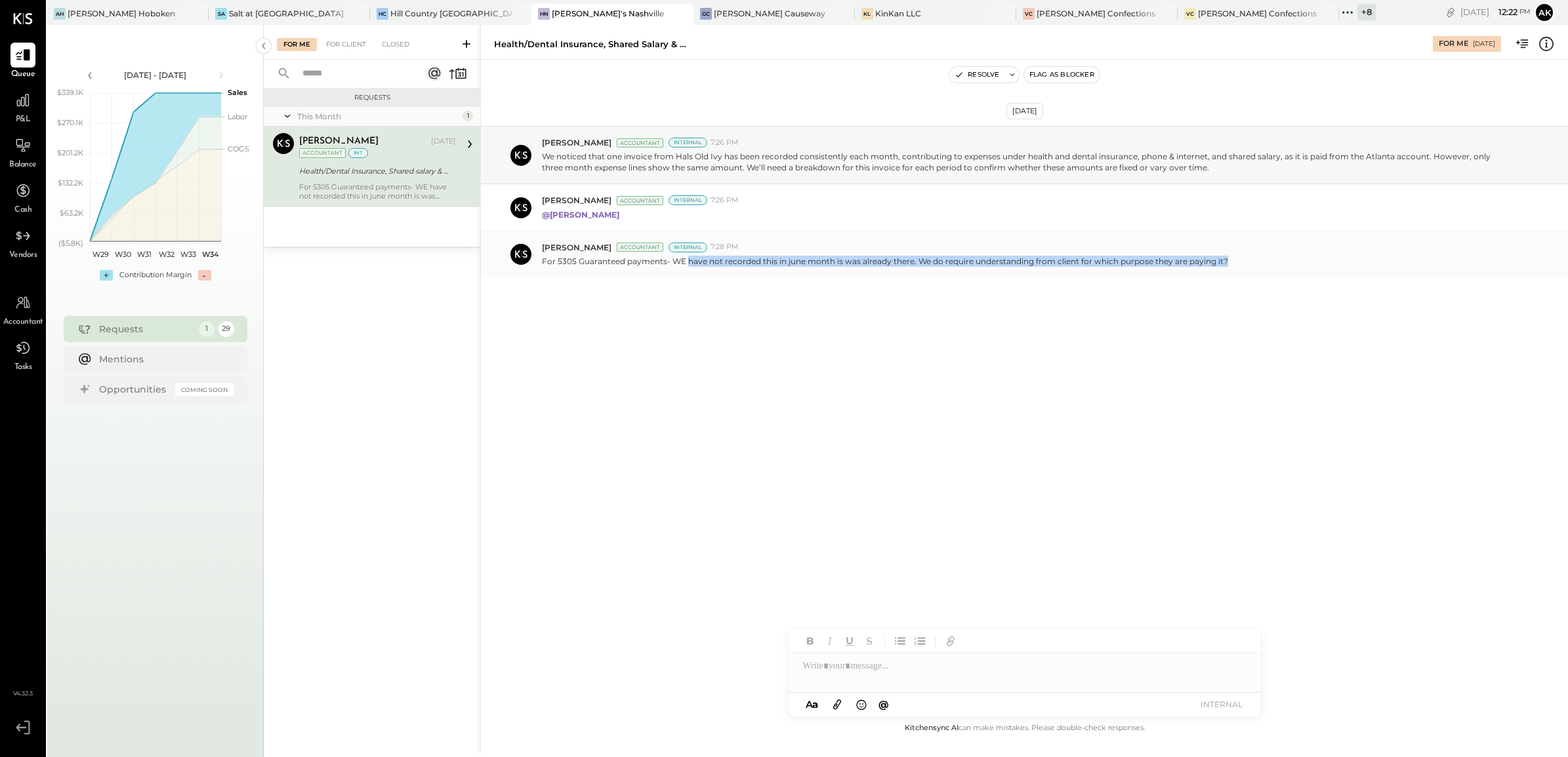
drag, startPoint x: 686, startPoint y: 267, endPoint x: 1291, endPoint y: 254, distance: 605.1
click at [1291, 254] on div "For 5305 Guaranteed payments- WE have not recorded this in june month is was al…" at bounding box center [1049, 260] width 1015 height 14
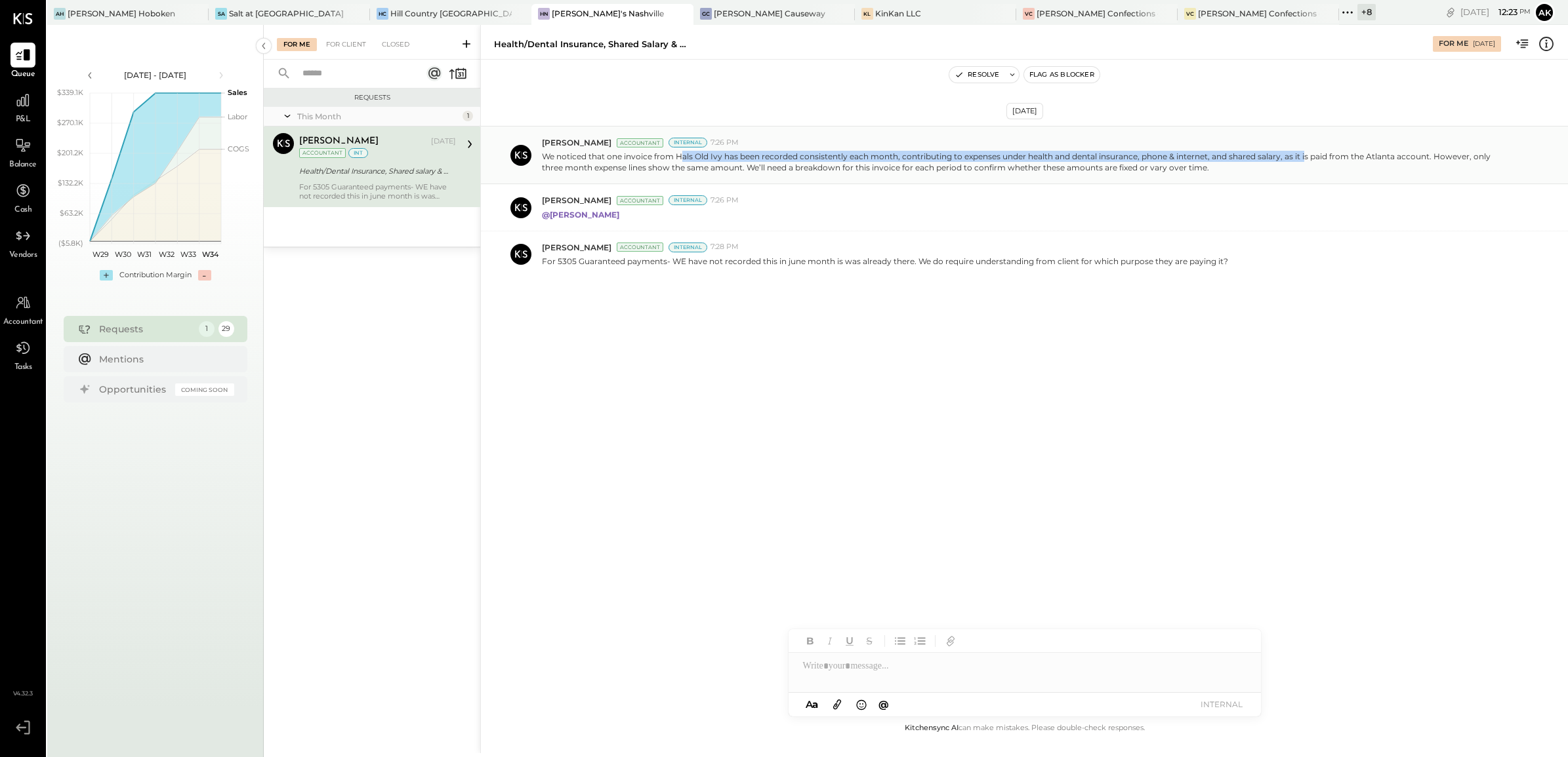
drag, startPoint x: 681, startPoint y: 158, endPoint x: 1306, endPoint y: 158, distance: 625.0
click at [1306, 158] on p "We noticed that one invoice from Hals Old Ivy has been recorded consistently ea…" at bounding box center [1024, 162] width 965 height 23
drag, startPoint x: 571, startPoint y: 263, endPoint x: 679, endPoint y: 271, distance: 108.3
click at [679, 271] on div "Margi Gandhi Accountant Internal 7:28 PM For 5305 Guaranteed payments- WE have …" at bounding box center [1024, 254] width 1087 height 46
drag, startPoint x: 768, startPoint y: 261, endPoint x: 922, endPoint y: 260, distance: 154.0
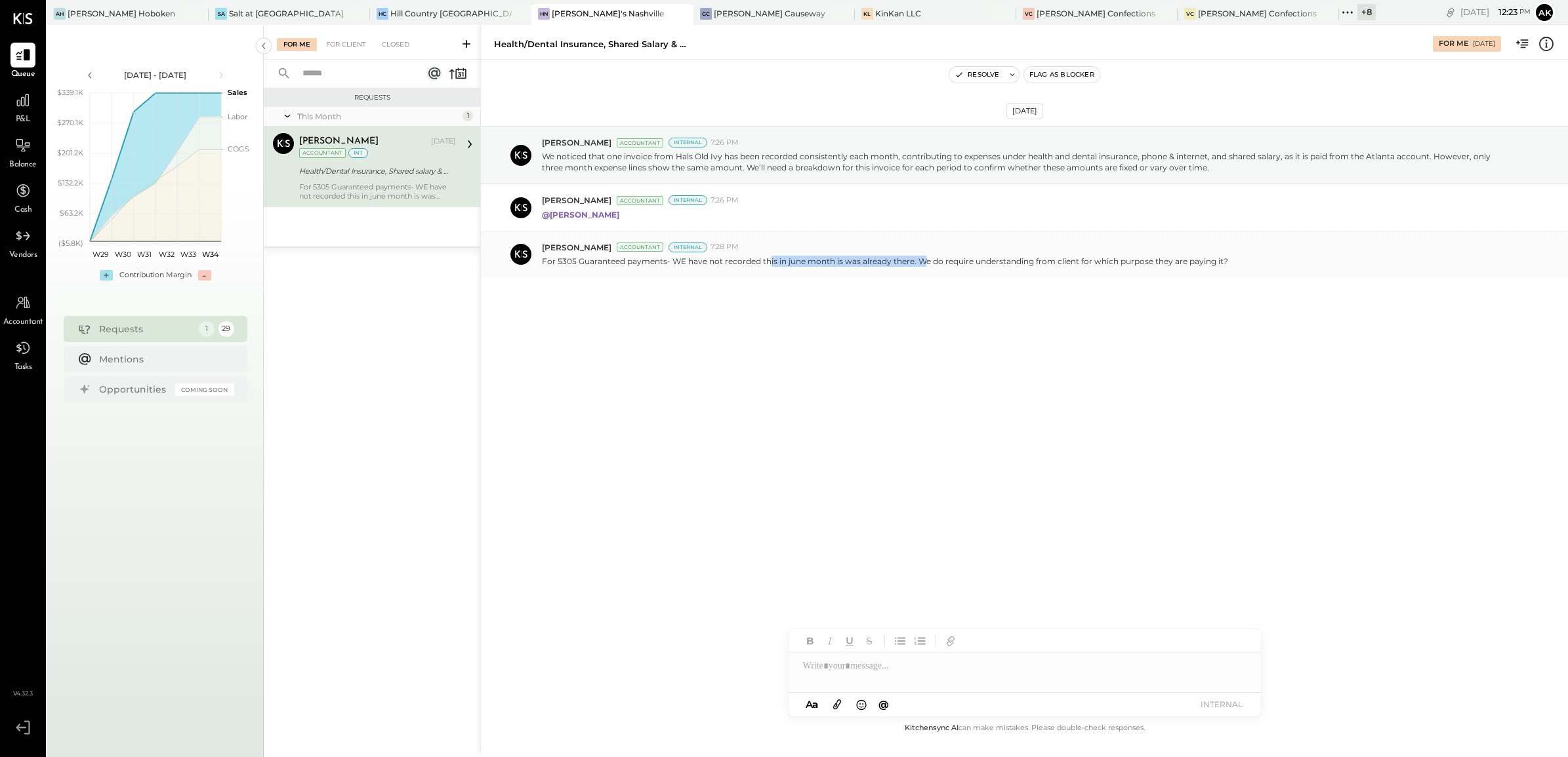
click at [922, 260] on p "For 5305 Guaranteed payments- WE have not recorded this in june month is was al…" at bounding box center [885, 261] width 686 height 11
drag, startPoint x: 922, startPoint y: 260, endPoint x: 1248, endPoint y: 260, distance: 326.0
click at [1248, 260] on div "For 5305 Guaranteed payments- WE have not recorded this in june month is was al…" at bounding box center [1049, 260] width 1015 height 14
drag, startPoint x: 567, startPoint y: 261, endPoint x: 840, endPoint y: 260, distance: 273.0
click at [840, 260] on p "For 5305 Guaranteed payments- WE have not recorded this in june month is was al…" at bounding box center [885, 261] width 686 height 11
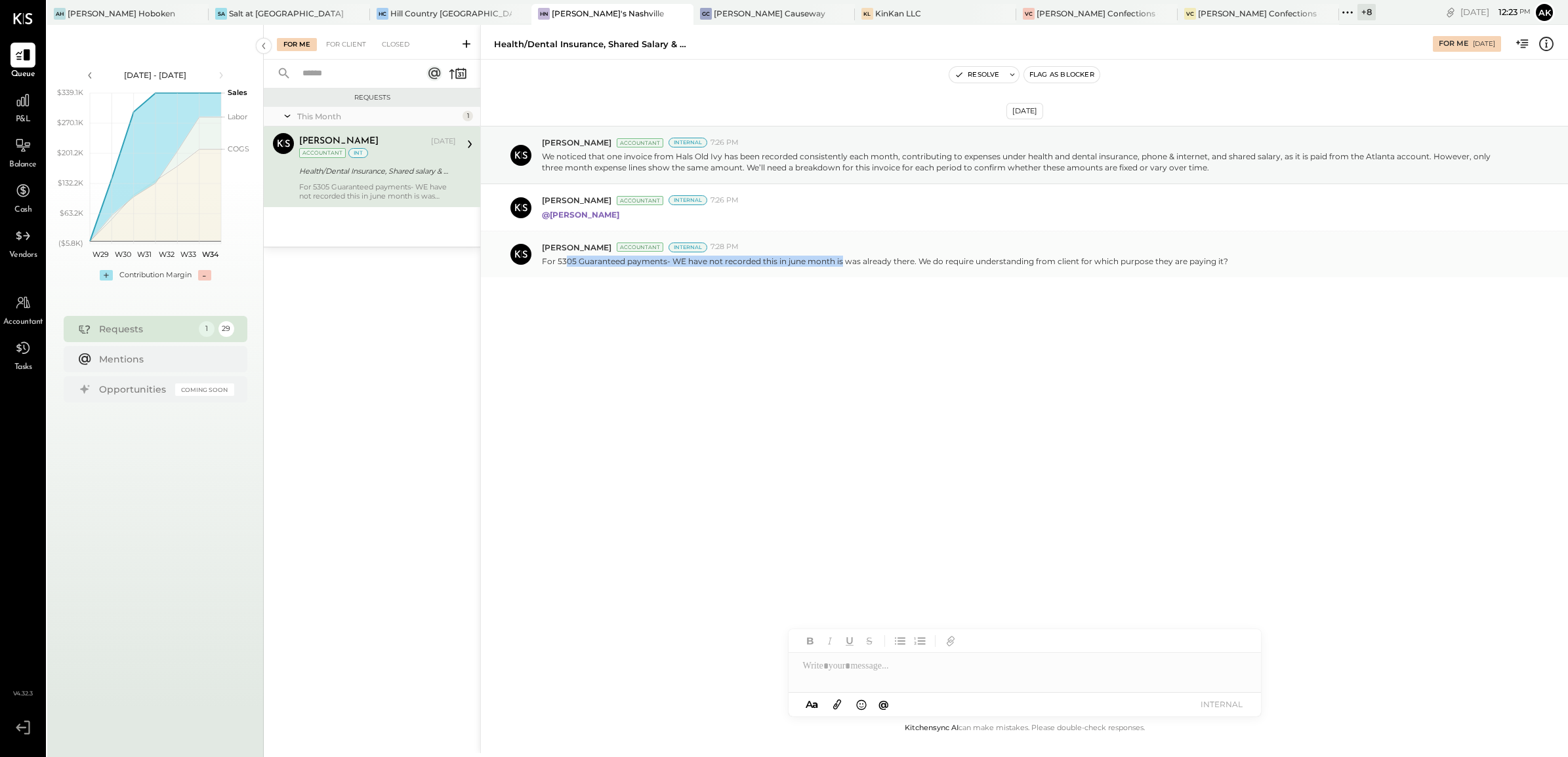
click at [714, 259] on p "For 5305 Guaranteed payments- WE have not recorded this in june month is was al…" at bounding box center [885, 261] width 686 height 11
drag, startPoint x: 757, startPoint y: 264, endPoint x: 1267, endPoint y: 253, distance: 510.1
click at [1267, 253] on div "Margi Gandhi Accountant Internal 7:28 PM For 5305 Guaranteed payments- WE have …" at bounding box center [1049, 254] width 1015 height 25
drag, startPoint x: 569, startPoint y: 159, endPoint x: 792, endPoint y: 162, distance: 223.0
click at [792, 162] on p "We noticed that one invoice from Hals Old Ivy has been recorded consistently ea…" at bounding box center [1024, 162] width 965 height 23
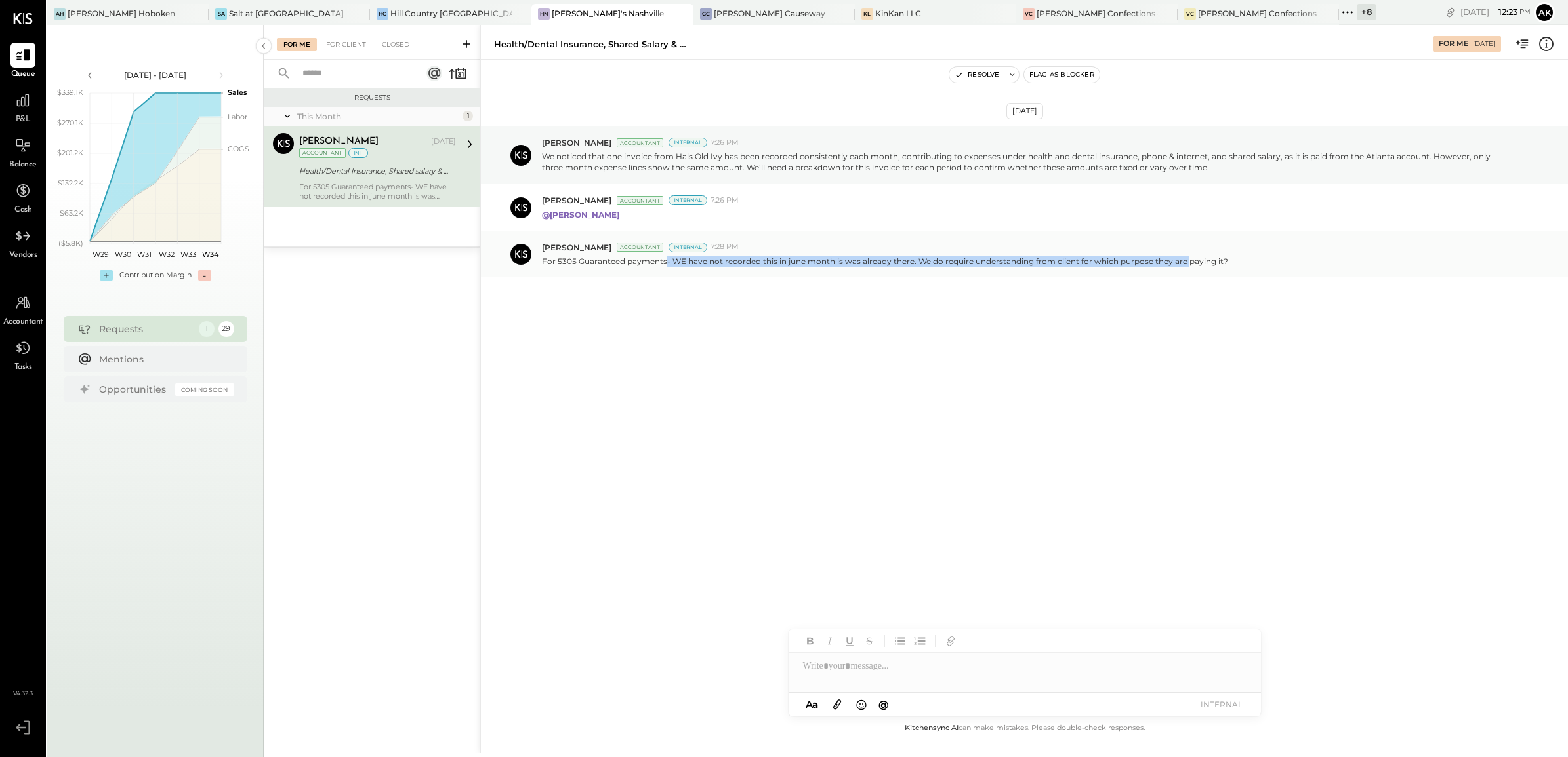
drag, startPoint x: 667, startPoint y: 256, endPoint x: 1195, endPoint y: 274, distance: 528.3
click at [1195, 274] on div "Margi Gandhi Accountant Internal 7:28 PM For 5305 Guaranteed payments- WE have …" at bounding box center [1024, 254] width 1087 height 46
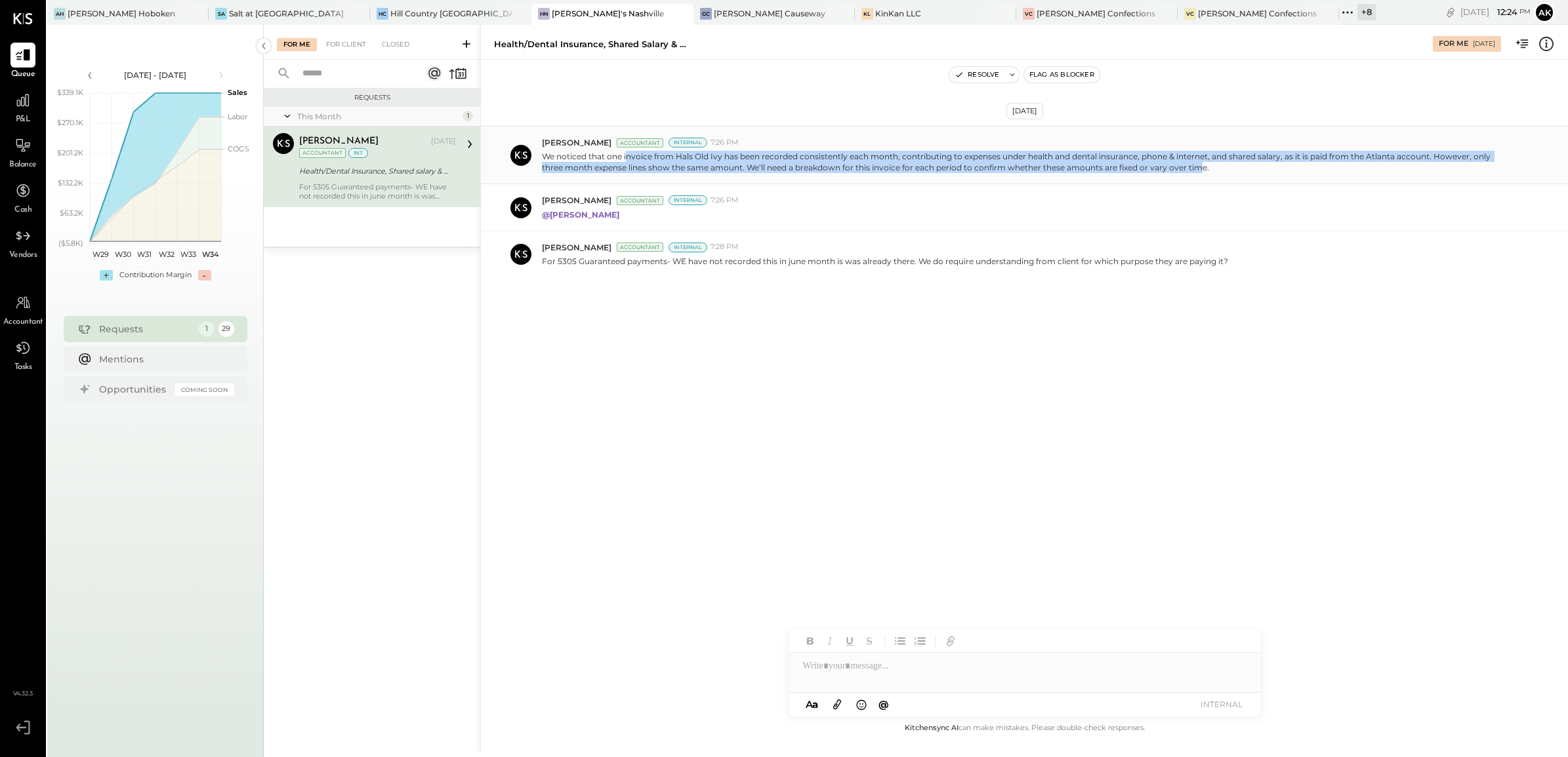
drag, startPoint x: 627, startPoint y: 155, endPoint x: 1200, endPoint y: 168, distance: 573.1
click at [1200, 168] on p "We noticed that one invoice from Hals Old Ivy has been recorded consistently ea…" at bounding box center [1024, 162] width 965 height 23
click at [791, 159] on p "We noticed that one invoice from Hals Old Ivy has been recorded consistently ea…" at bounding box center [1024, 162] width 965 height 23
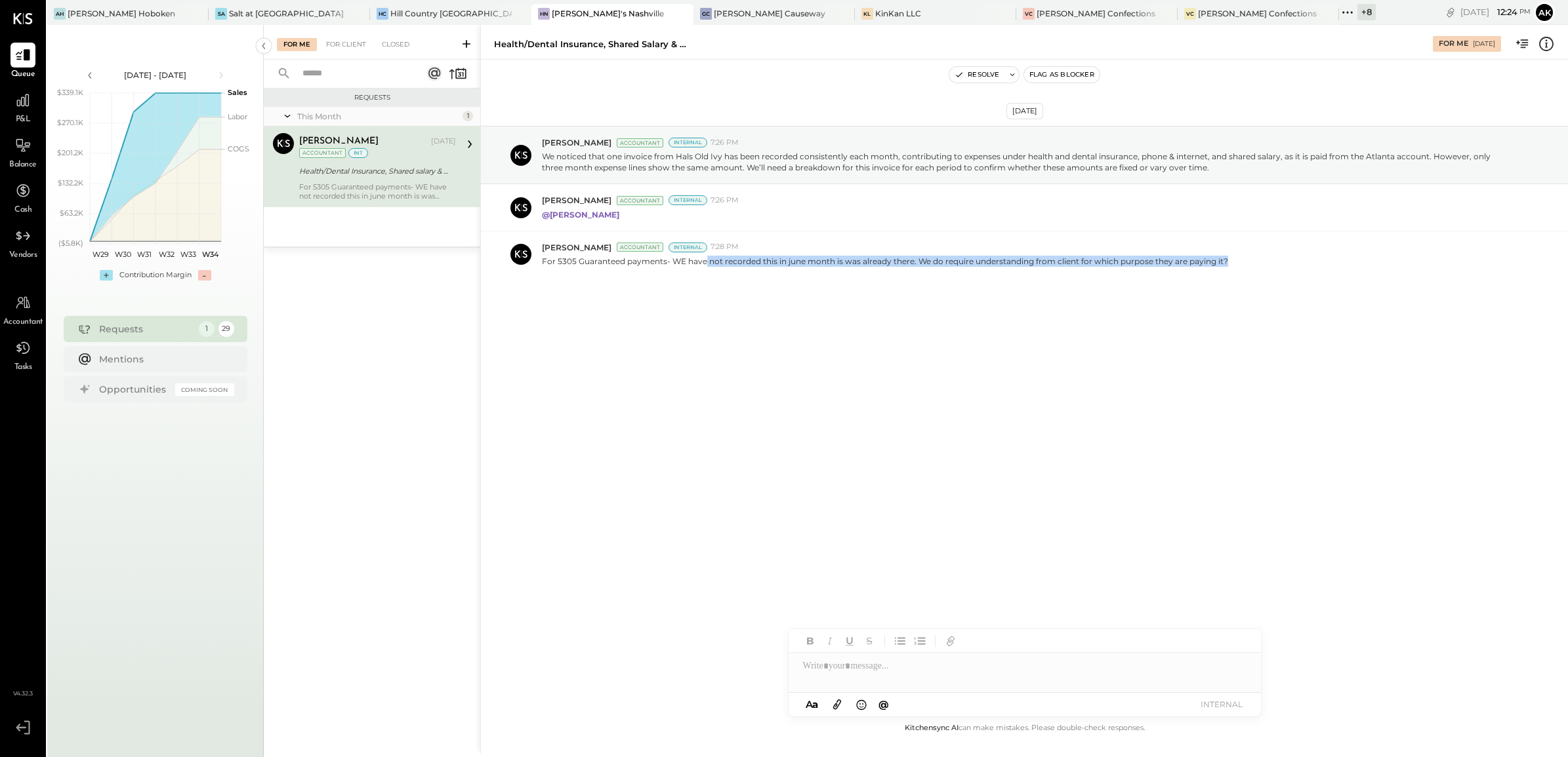
drag, startPoint x: 705, startPoint y: 264, endPoint x: 1293, endPoint y: 290, distance: 588.6
click at [1293, 290] on div "Aug 1st, 2025 Margi Gandhi Accountant Internal 7:26 PM We noticed that one invo…" at bounding box center [1024, 233] width 1087 height 283
